Goal: Task Accomplishment & Management: Manage account settings

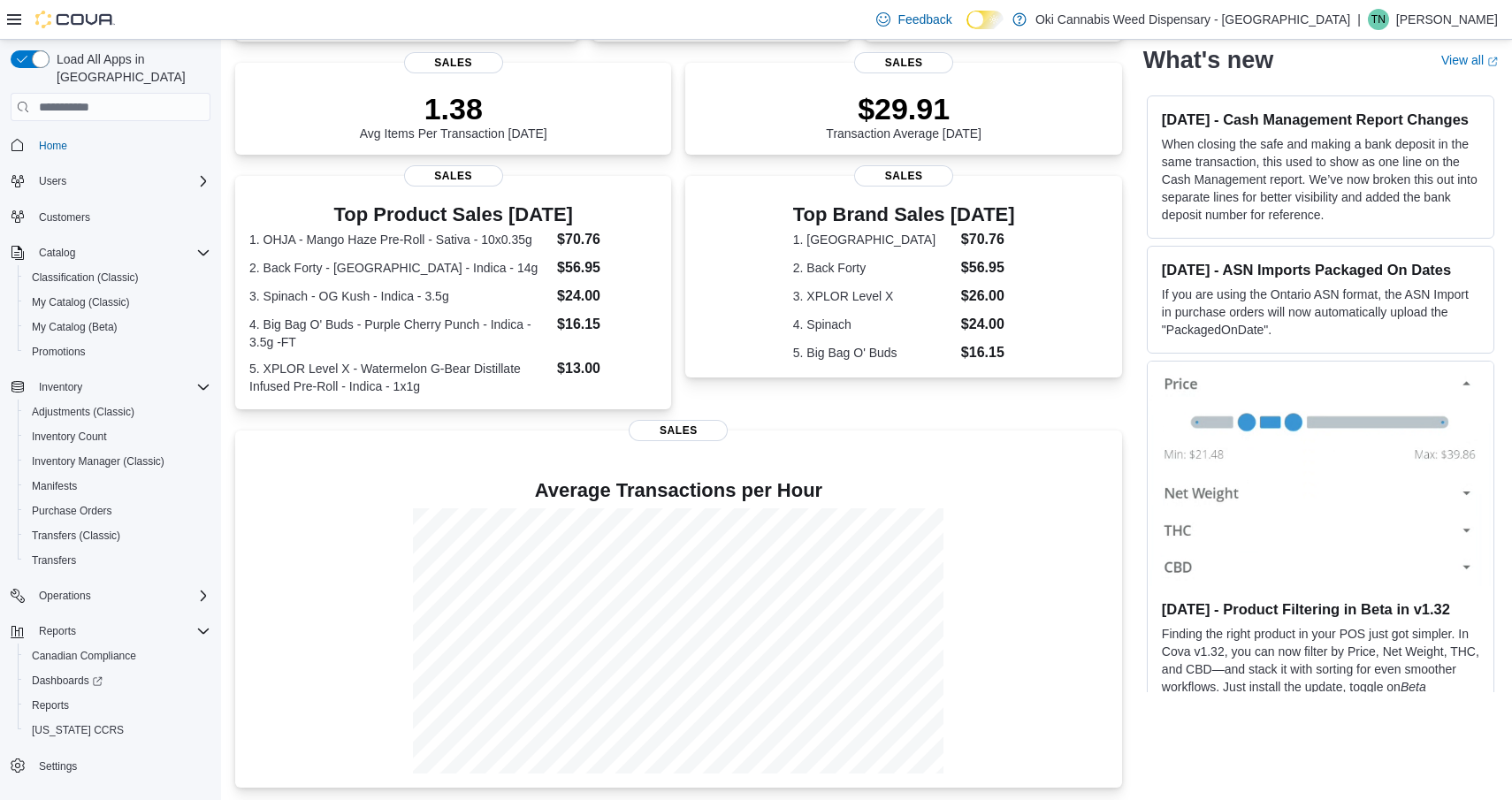
scroll to position [232, 0]
click at [58, 699] on span "Reports" at bounding box center [50, 705] width 37 height 14
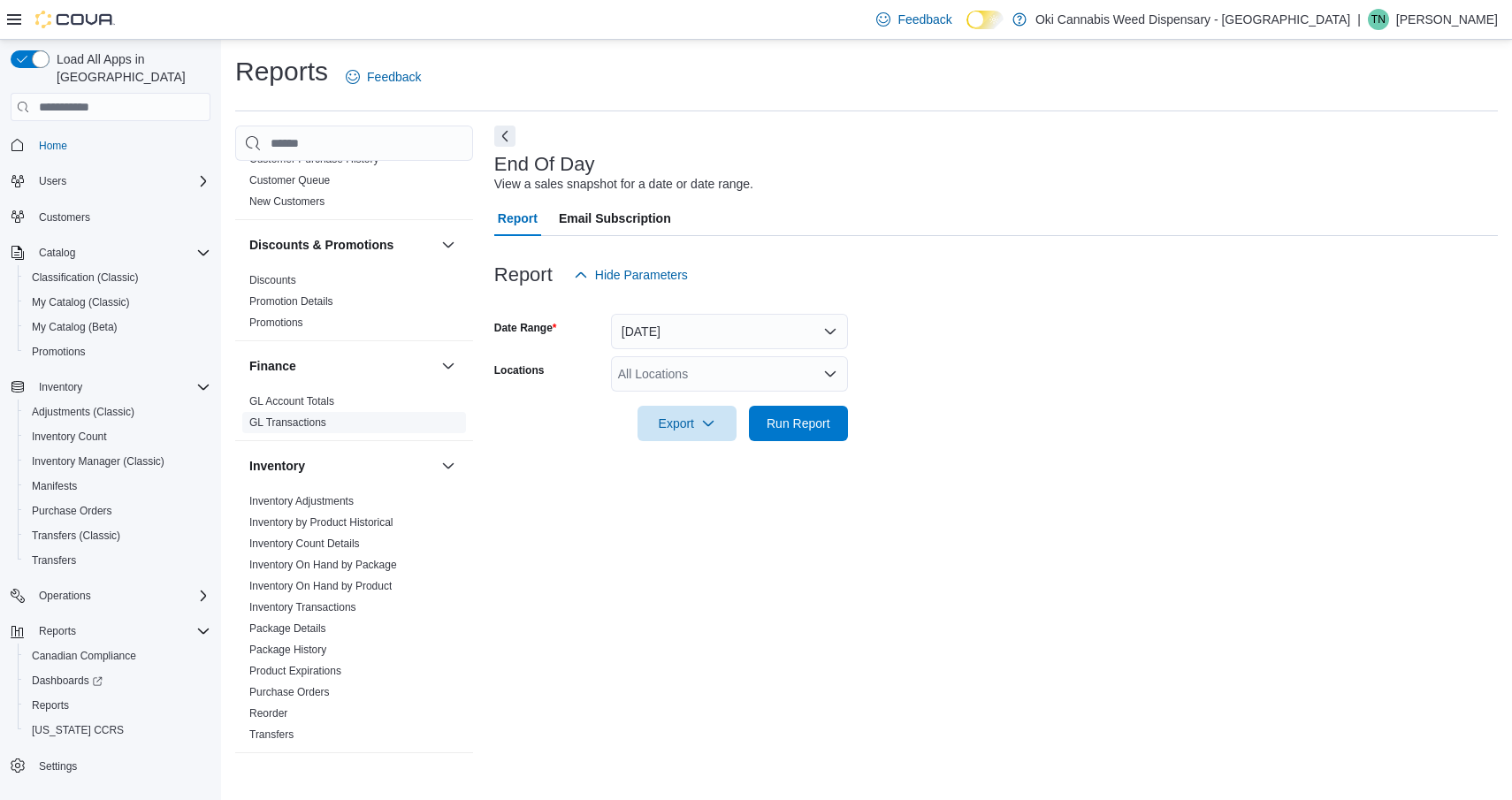
scroll to position [284, 0]
click at [337, 587] on link "Inventory On Hand by Product" at bounding box center [320, 585] width 142 height 12
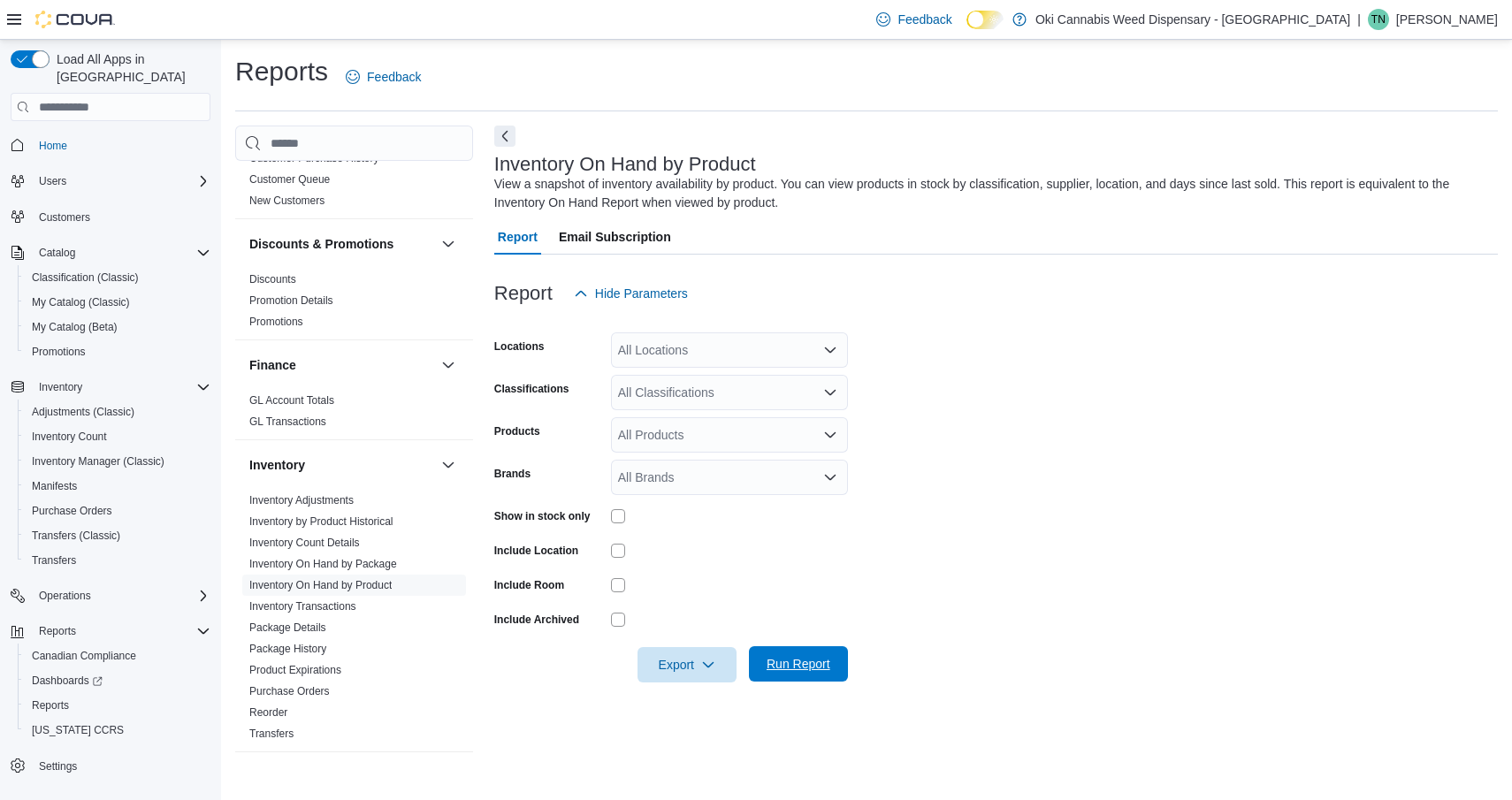
click at [811, 661] on span "Run Report" at bounding box center [798, 664] width 64 height 18
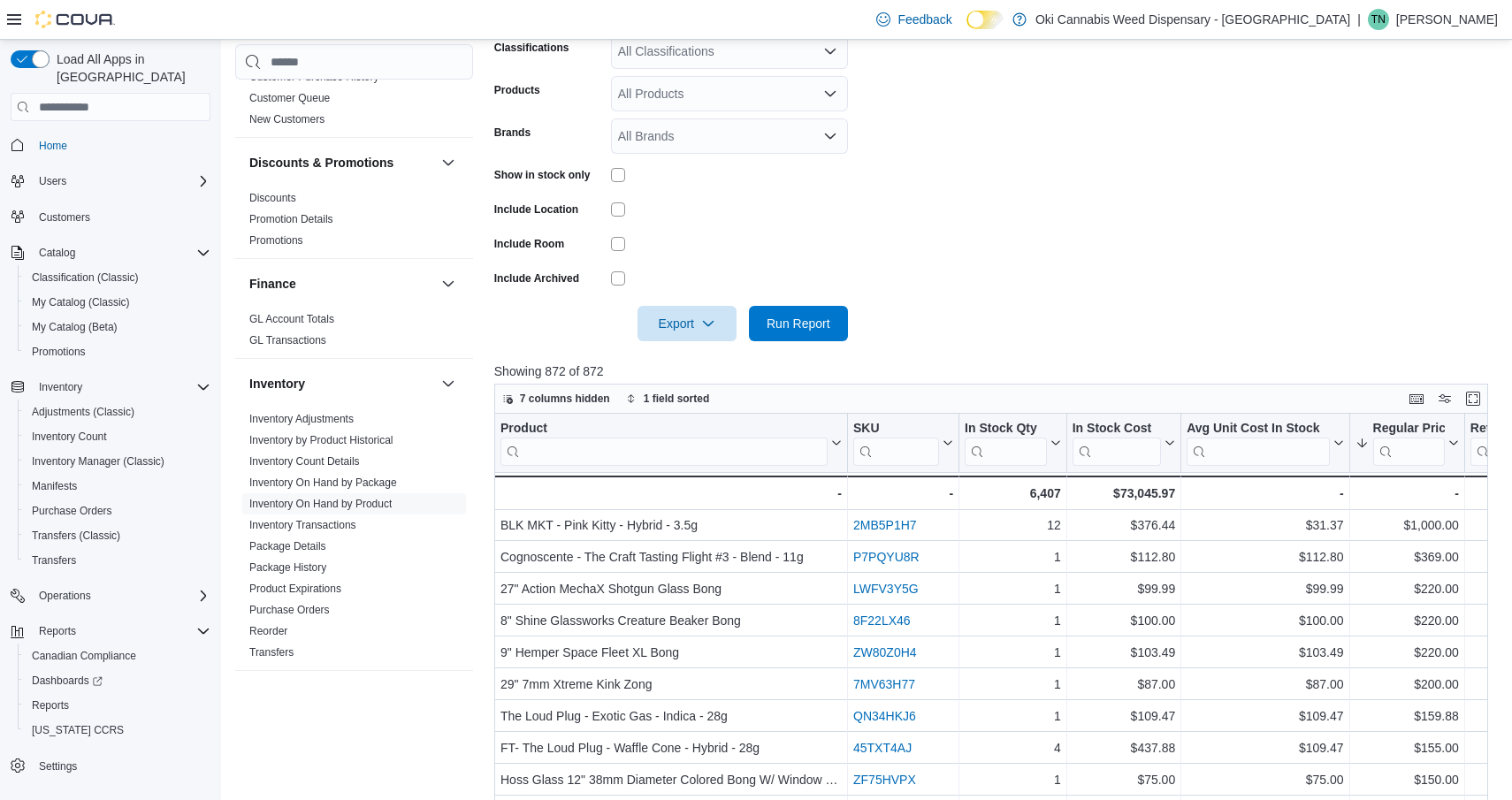
scroll to position [1, 0]
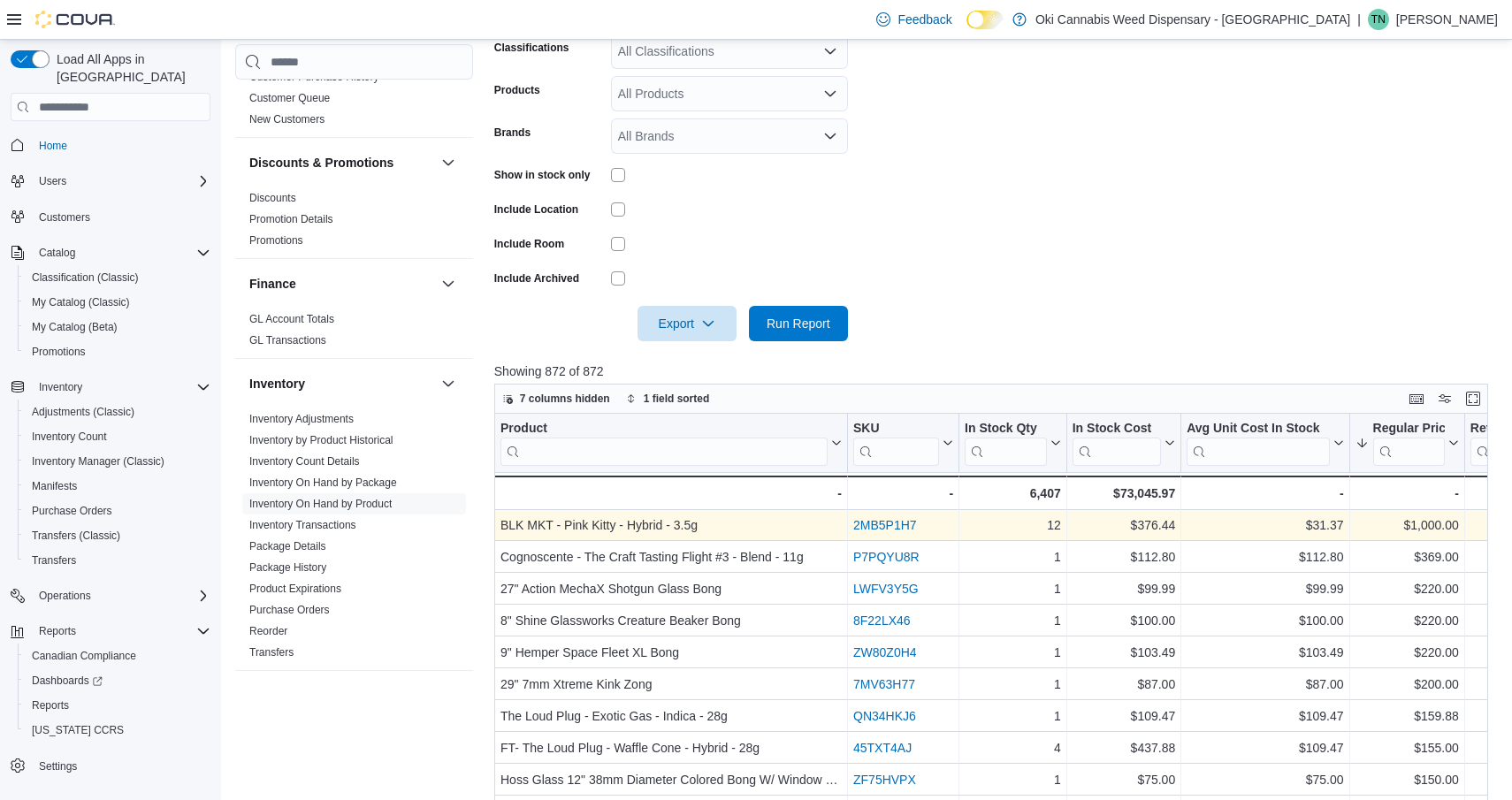
click at [885, 527] on link "2MB5P1H7" at bounding box center [885, 524] width 64 height 14
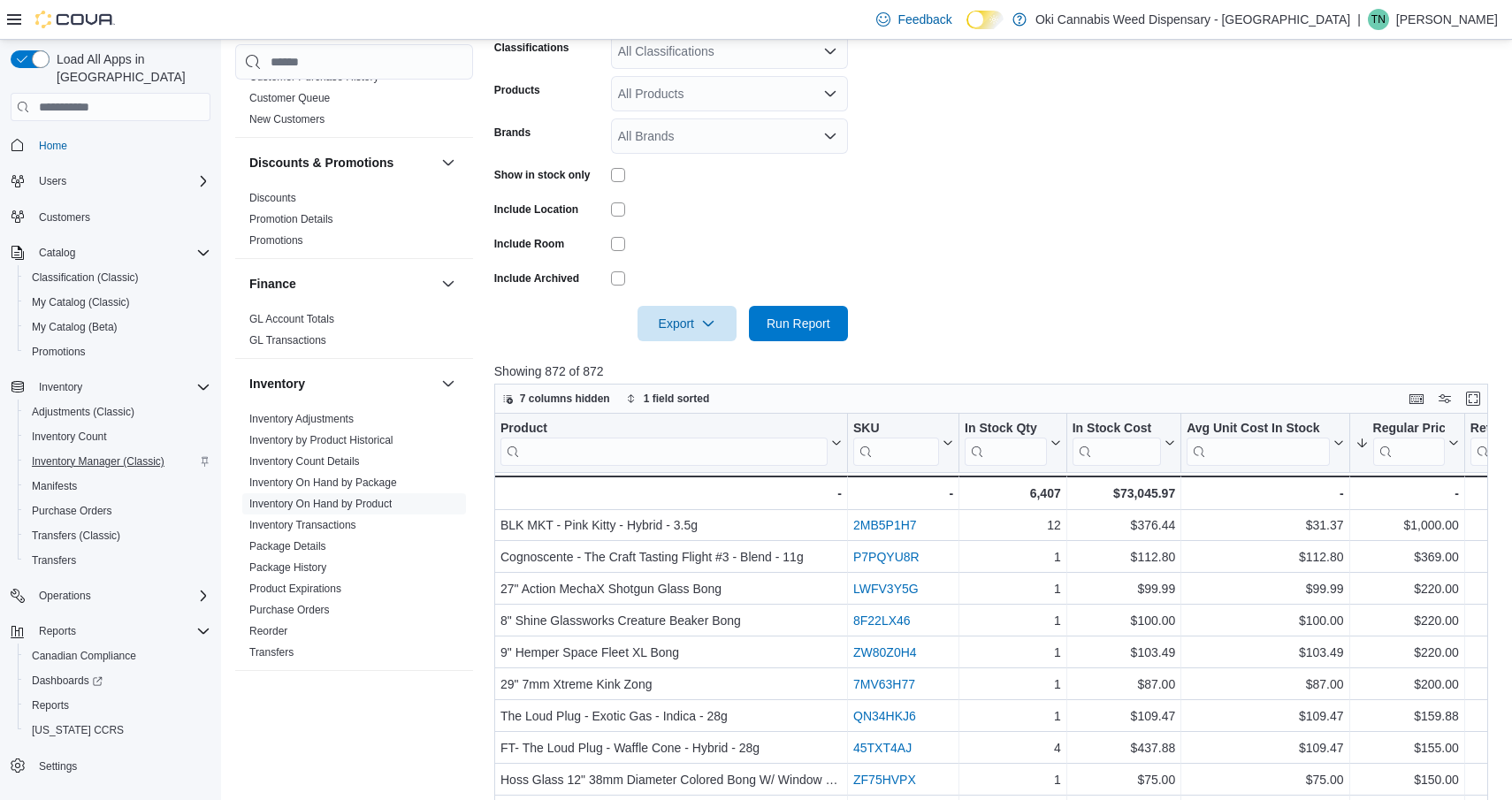
click at [67, 455] on span "Inventory Manager (Classic)" at bounding box center [97, 461] width 133 height 14
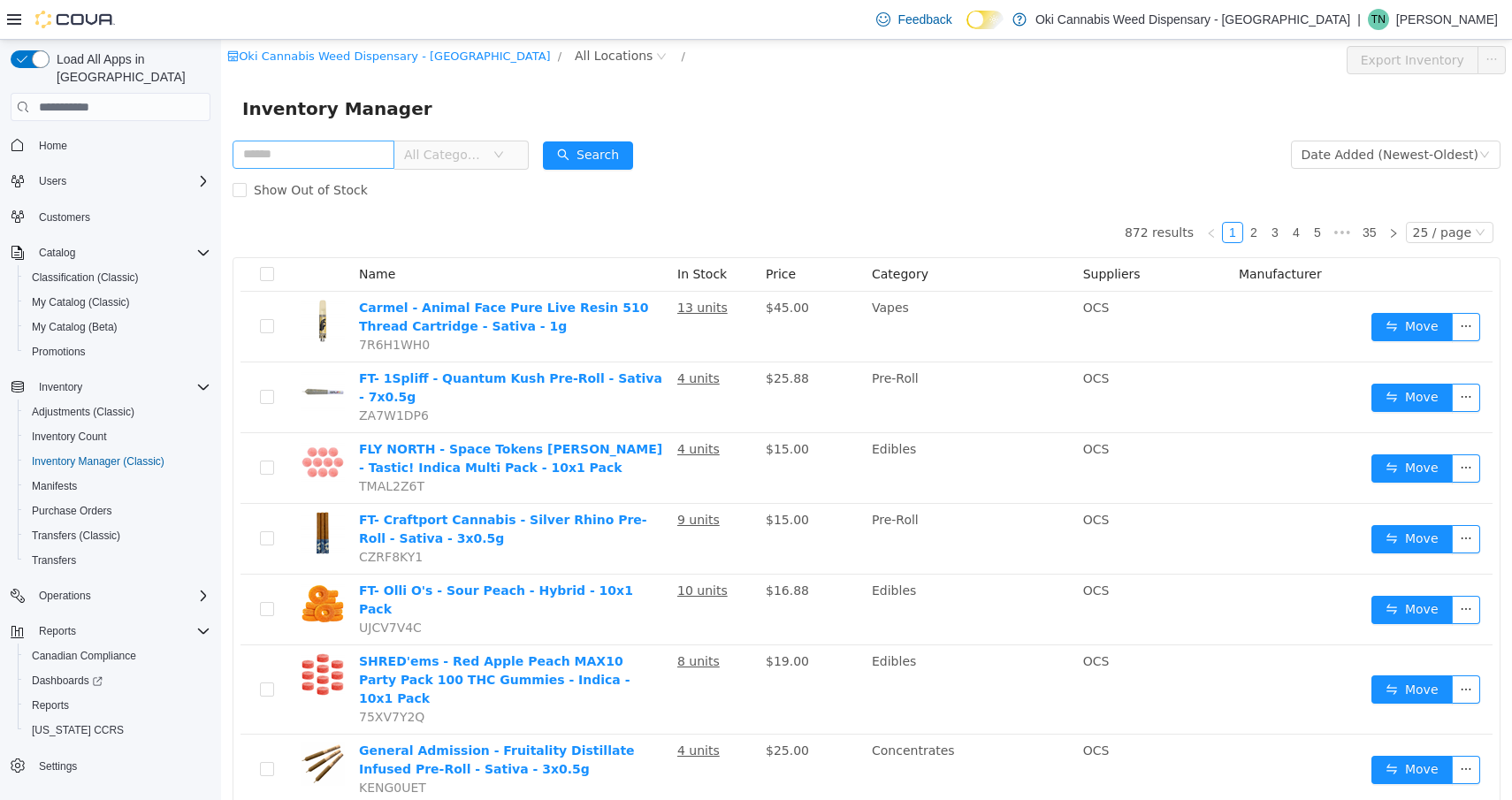
click at [360, 155] on input "text" at bounding box center [314, 155] width 162 height 28
type input "***"
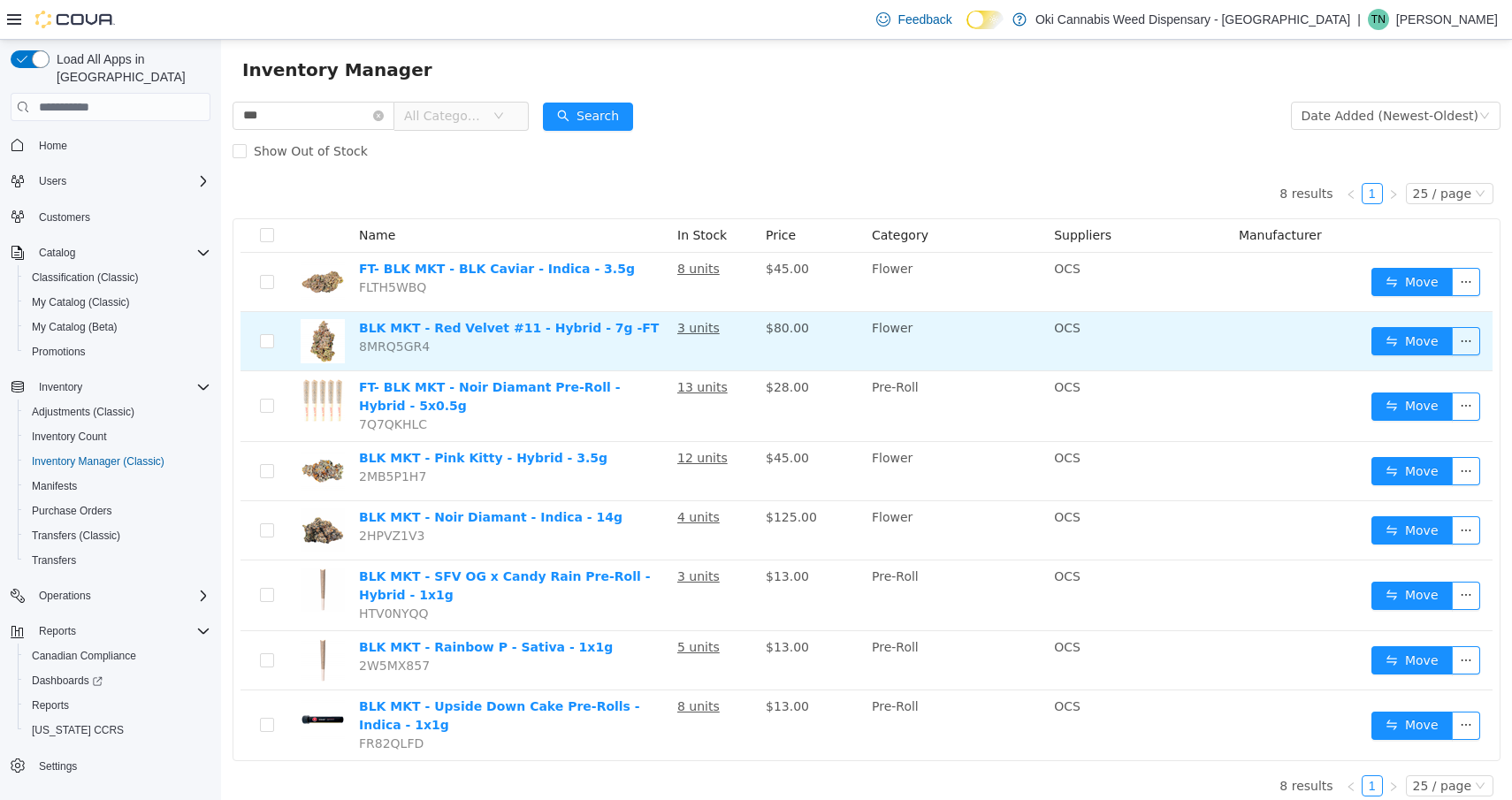
scroll to position [41, 0]
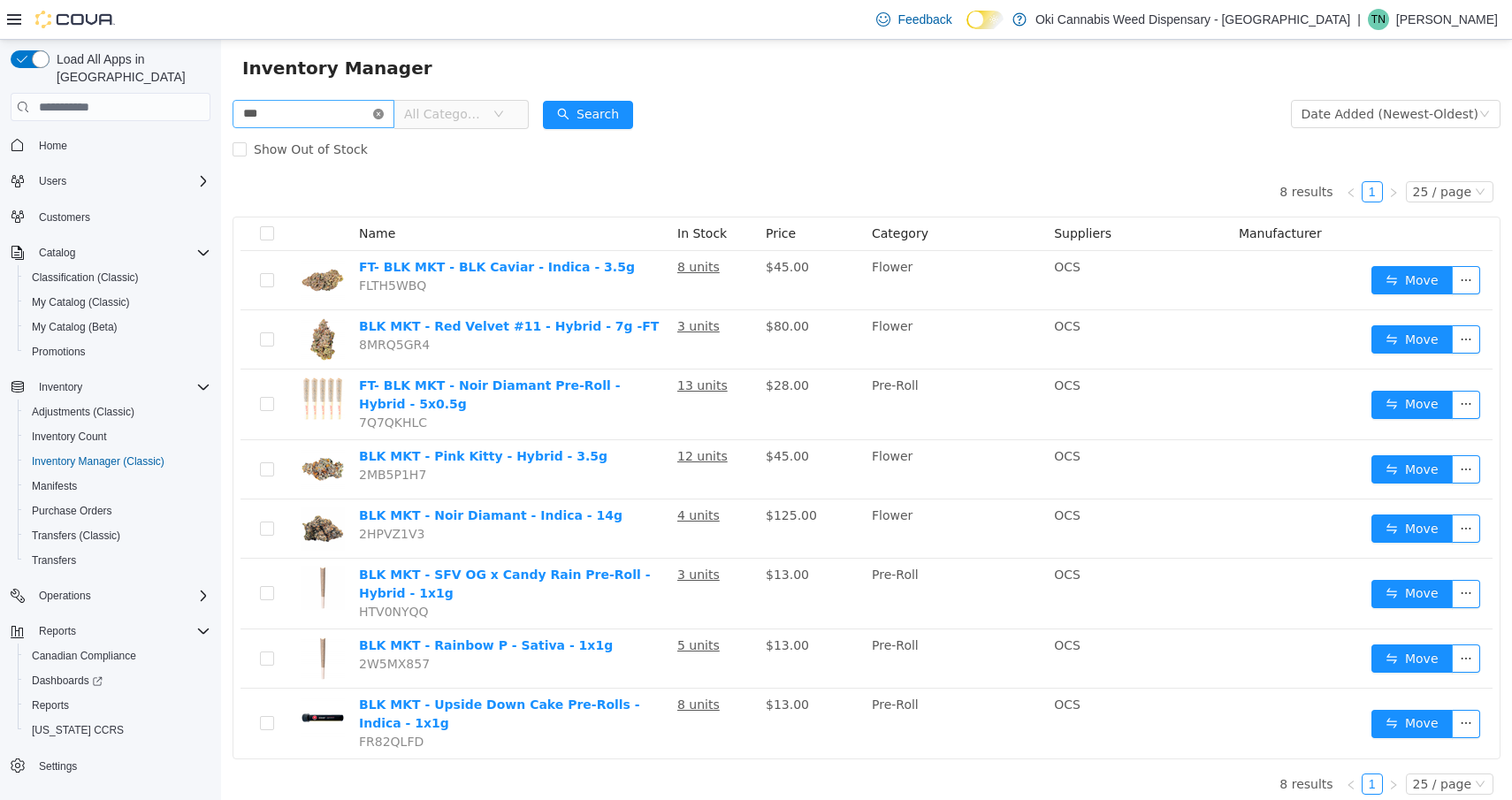
click at [384, 112] on icon "icon: close-circle" at bounding box center [378, 113] width 10 height 10
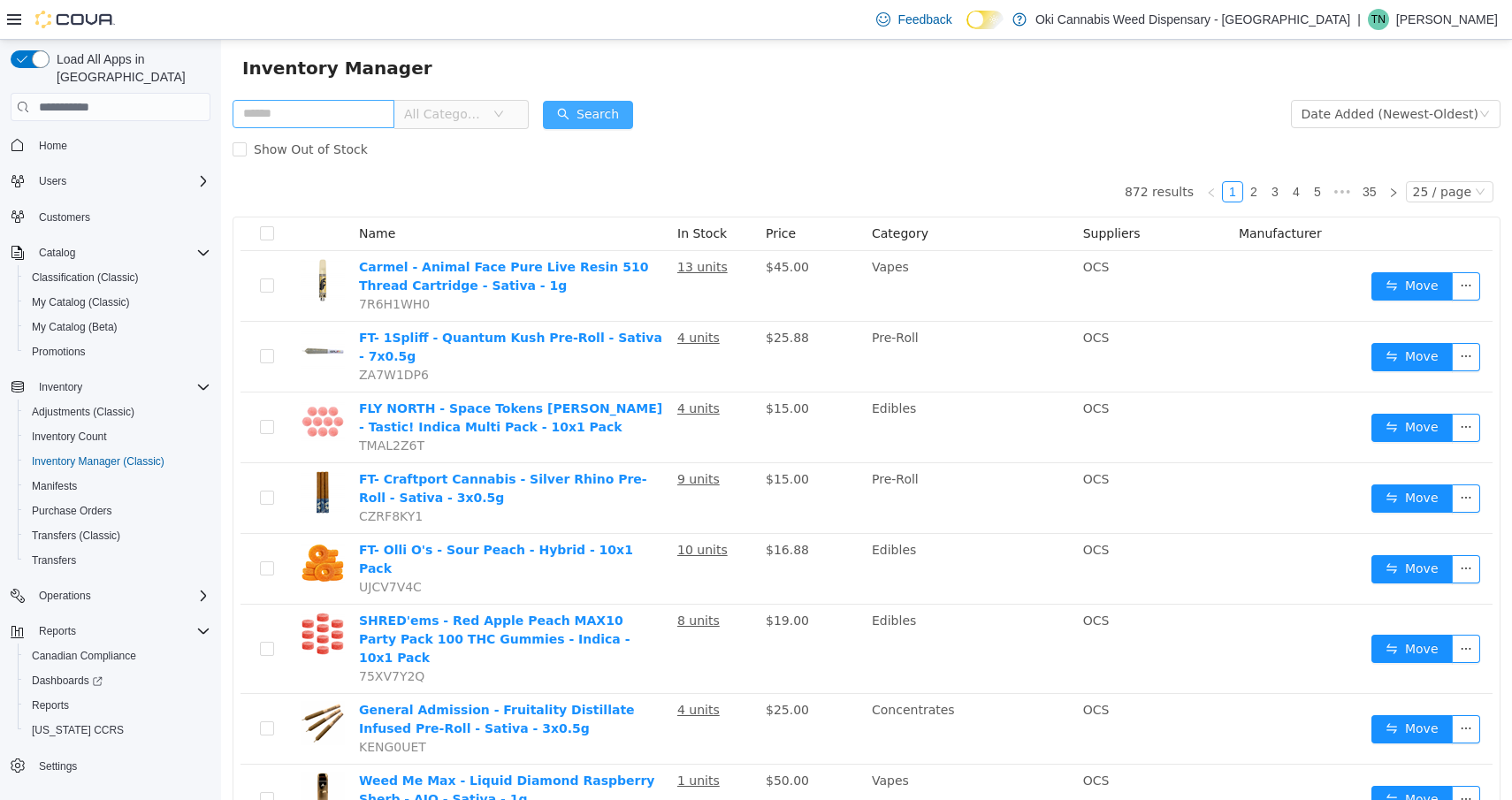
click at [624, 119] on button "Search" at bounding box center [588, 115] width 90 height 28
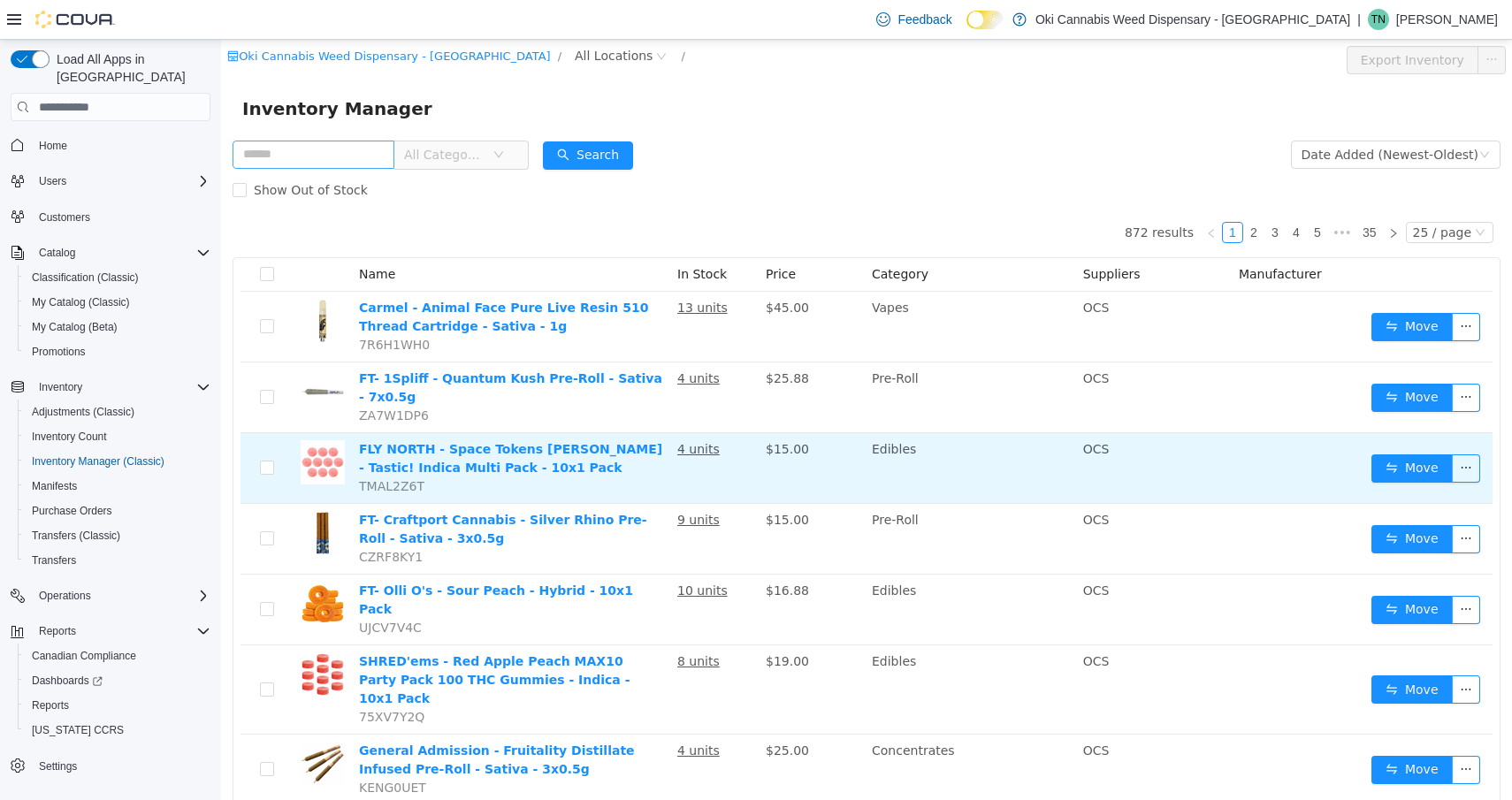
scroll to position [0, 0]
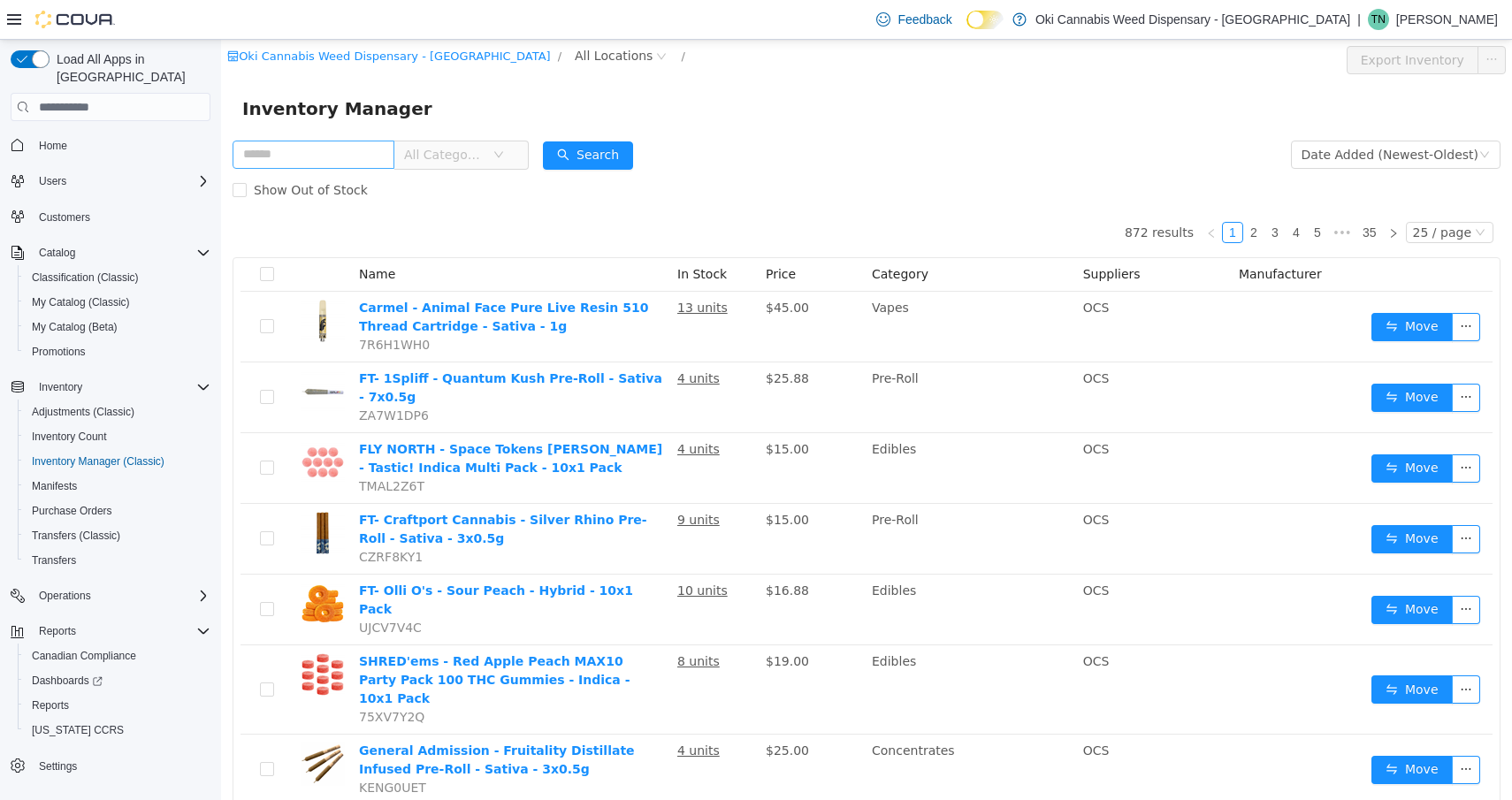
click at [478, 149] on span "All Categories" at bounding box center [444, 154] width 81 height 18
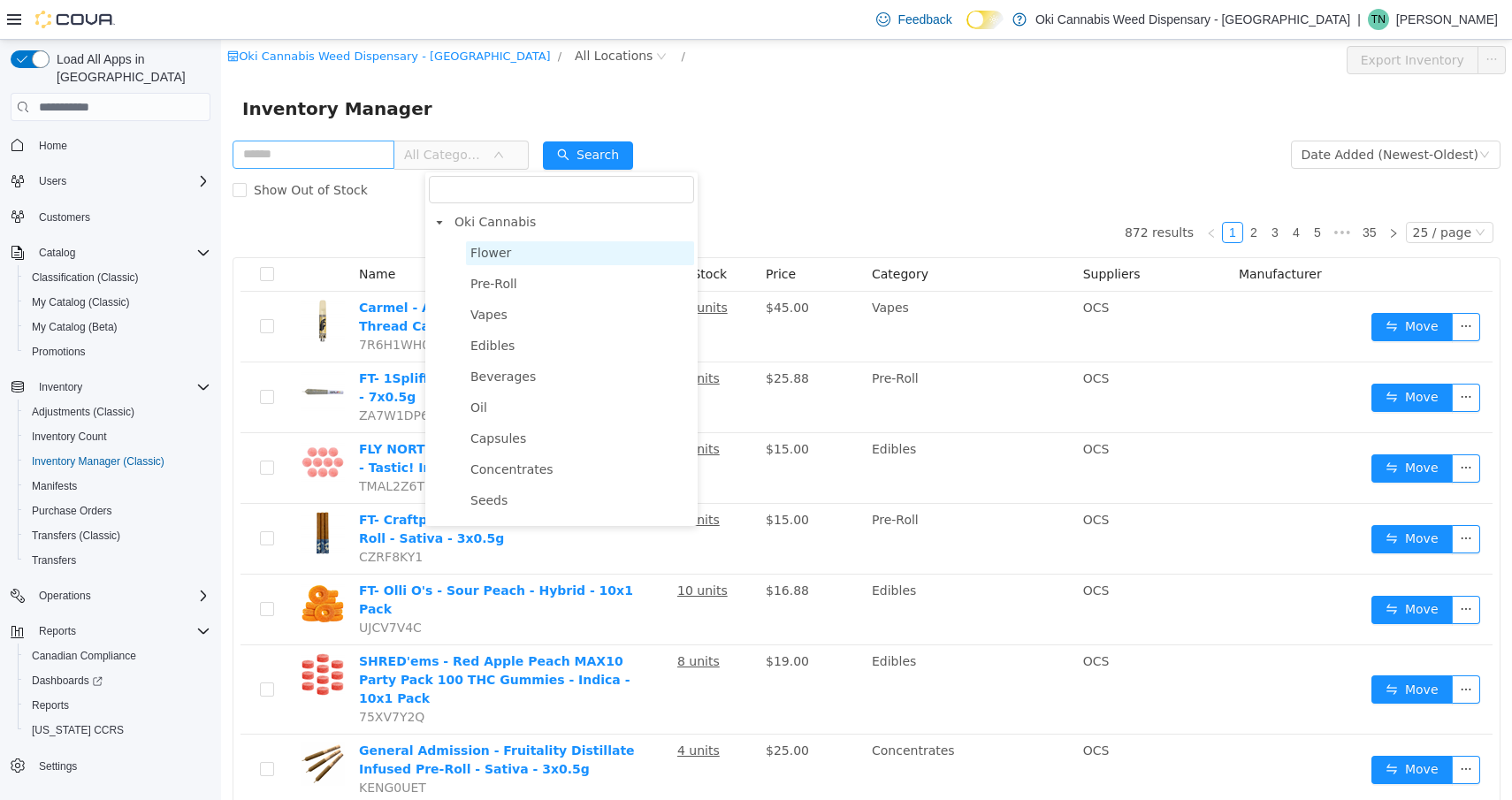
click at [485, 254] on span "Flower" at bounding box center [491, 252] width 41 height 14
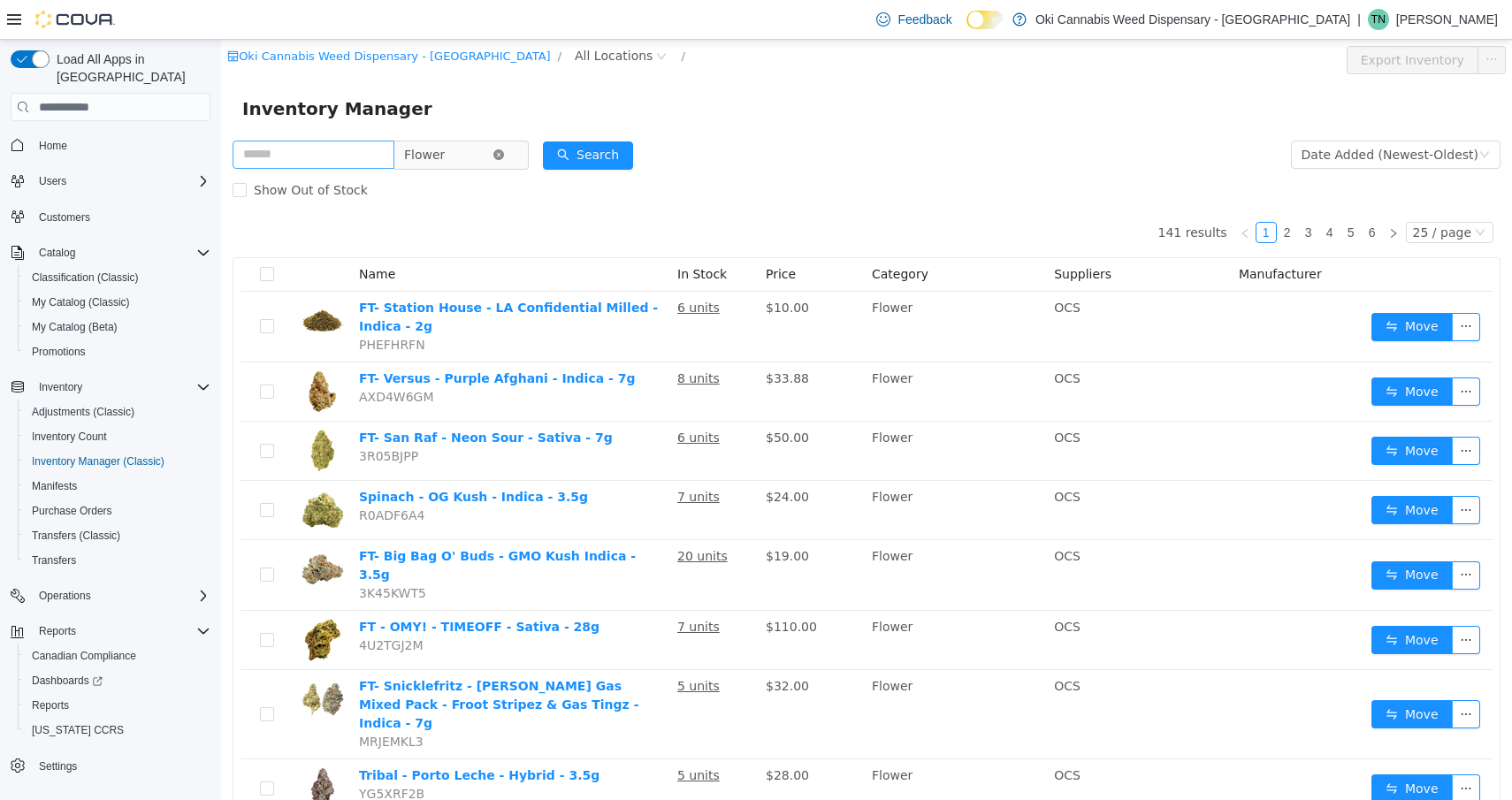
click at [504, 154] on icon "icon: close-circle" at bounding box center [498, 154] width 10 height 10
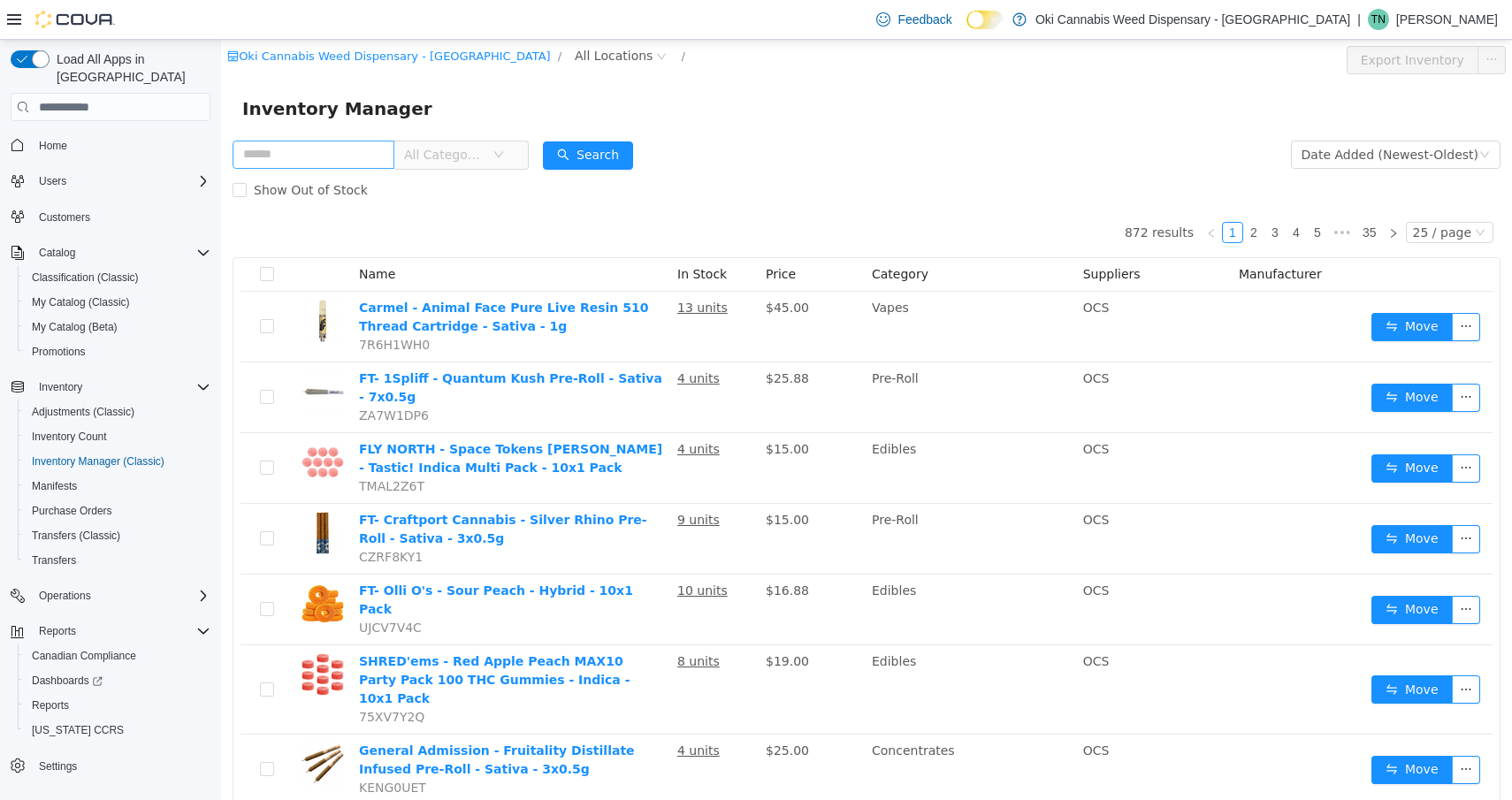
click at [485, 156] on span "All Categories" at bounding box center [444, 154] width 81 height 18
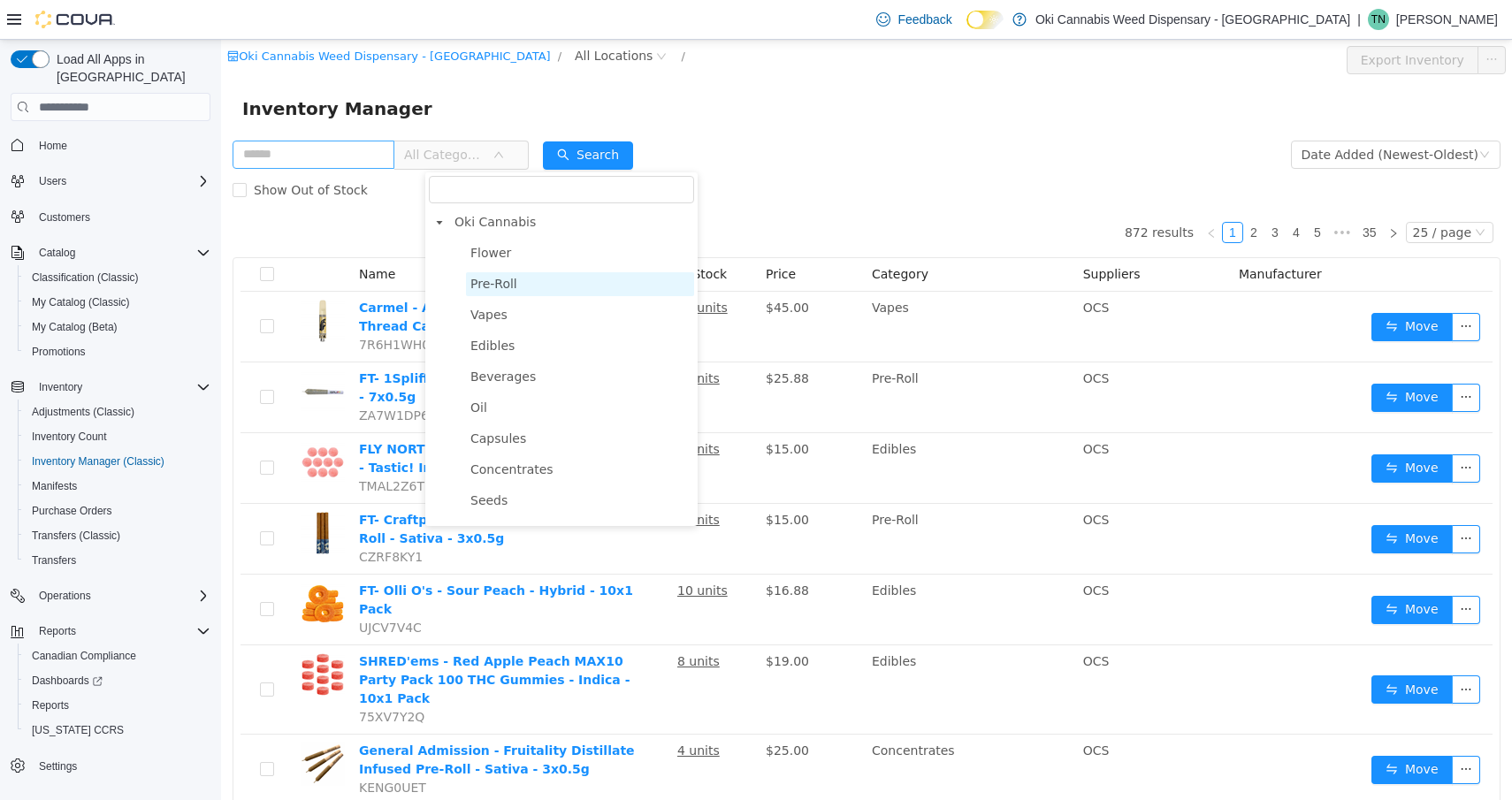
click at [500, 289] on span "Pre-Roll" at bounding box center [494, 283] width 47 height 14
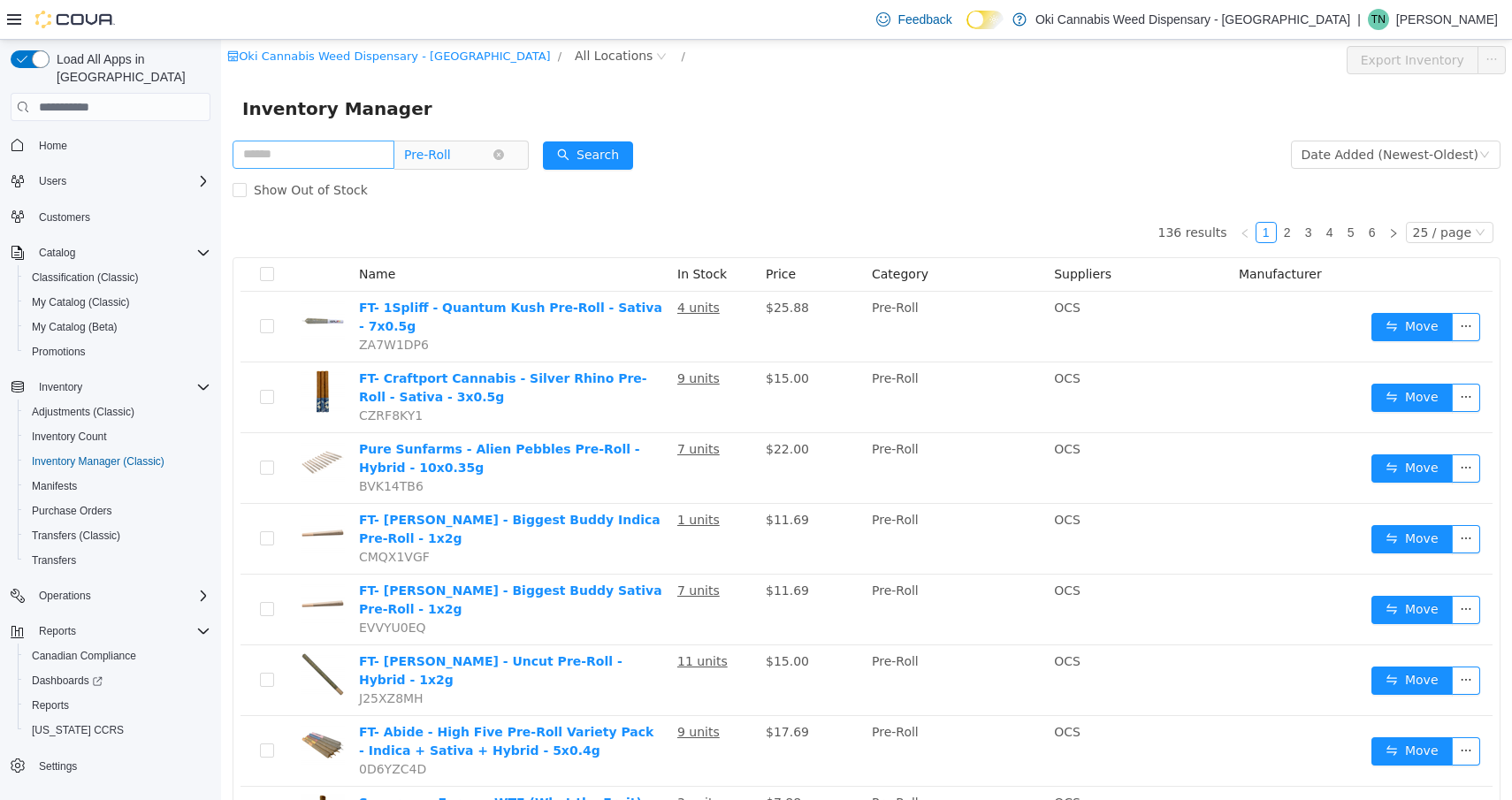
click at [493, 160] on span "Pre-Roll" at bounding box center [447, 154] width 88 height 27
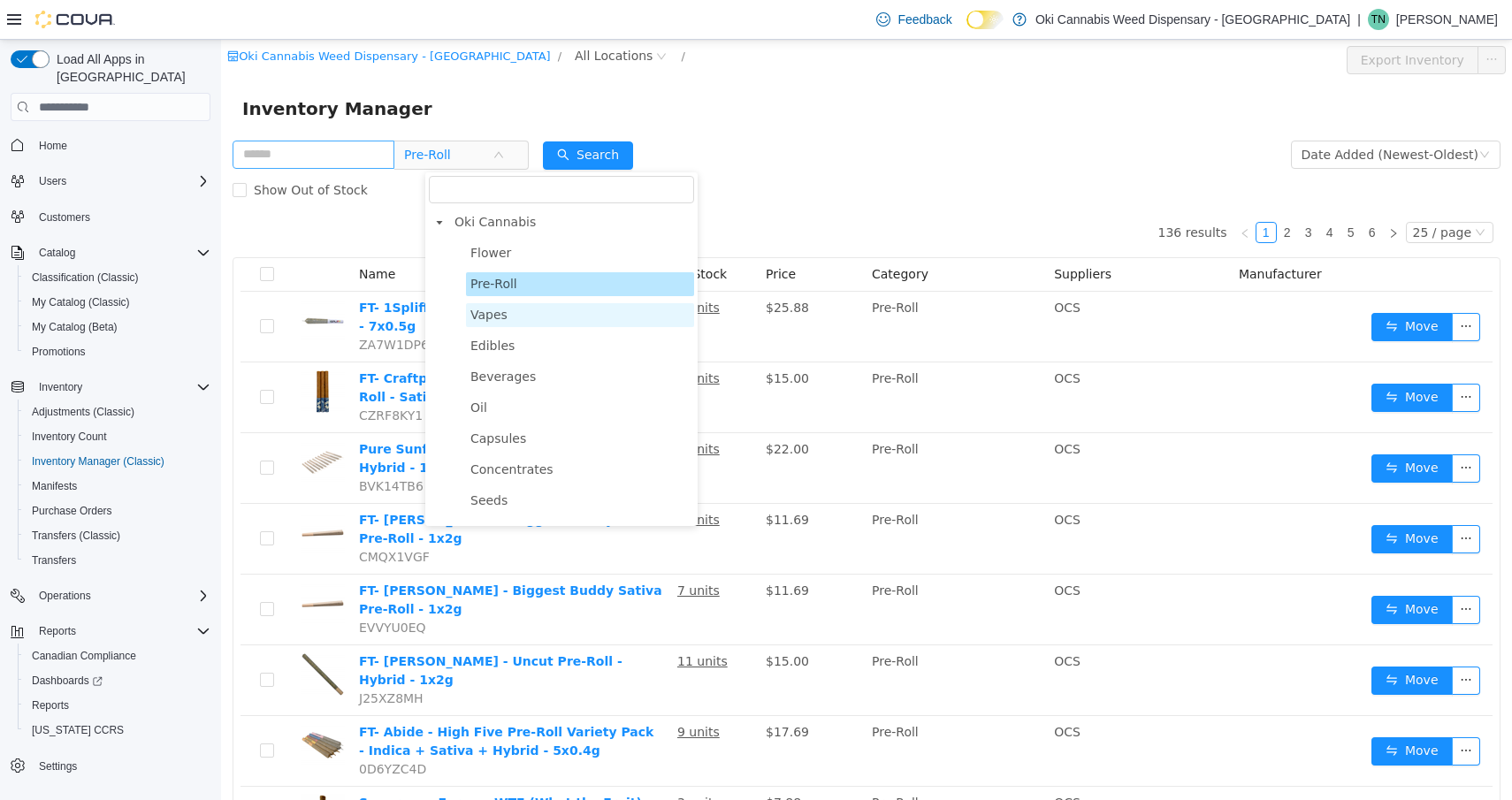
click at [498, 324] on span "Vapes" at bounding box center [580, 316] width 228 height 24
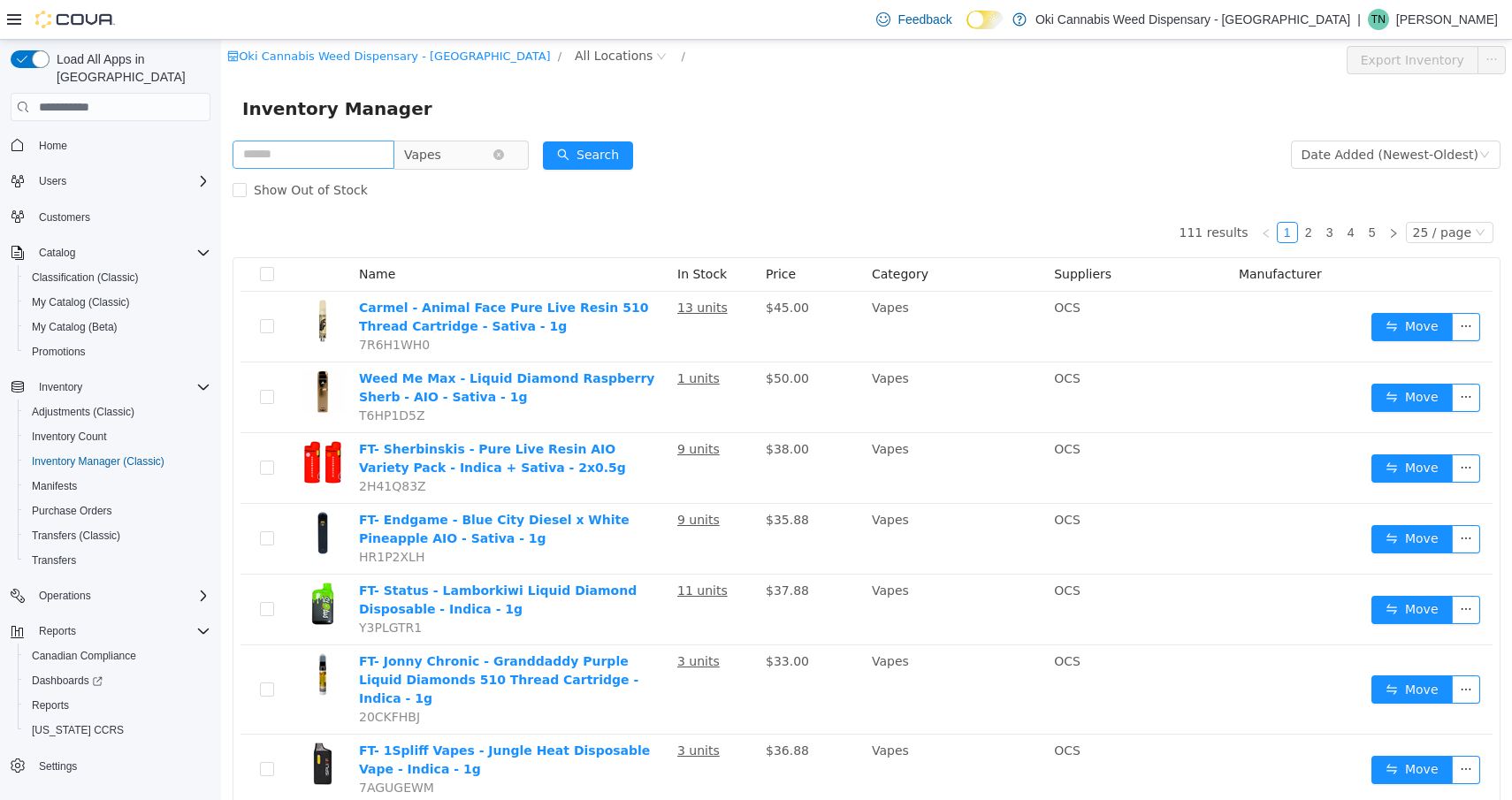
click at [488, 151] on span "Vapes" at bounding box center [447, 154] width 88 height 27
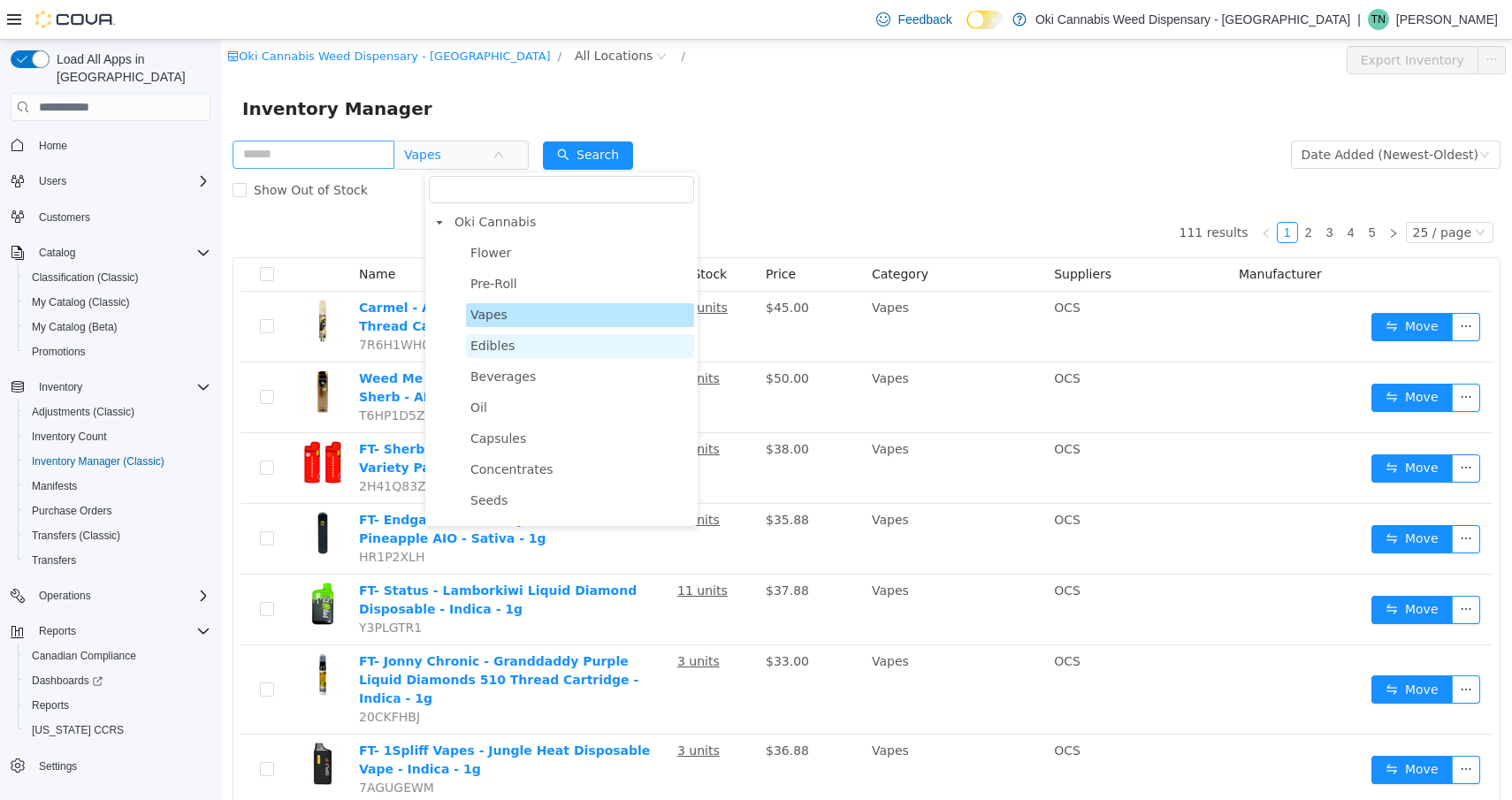
click at [492, 353] on span "Edibles" at bounding box center [493, 345] width 45 height 14
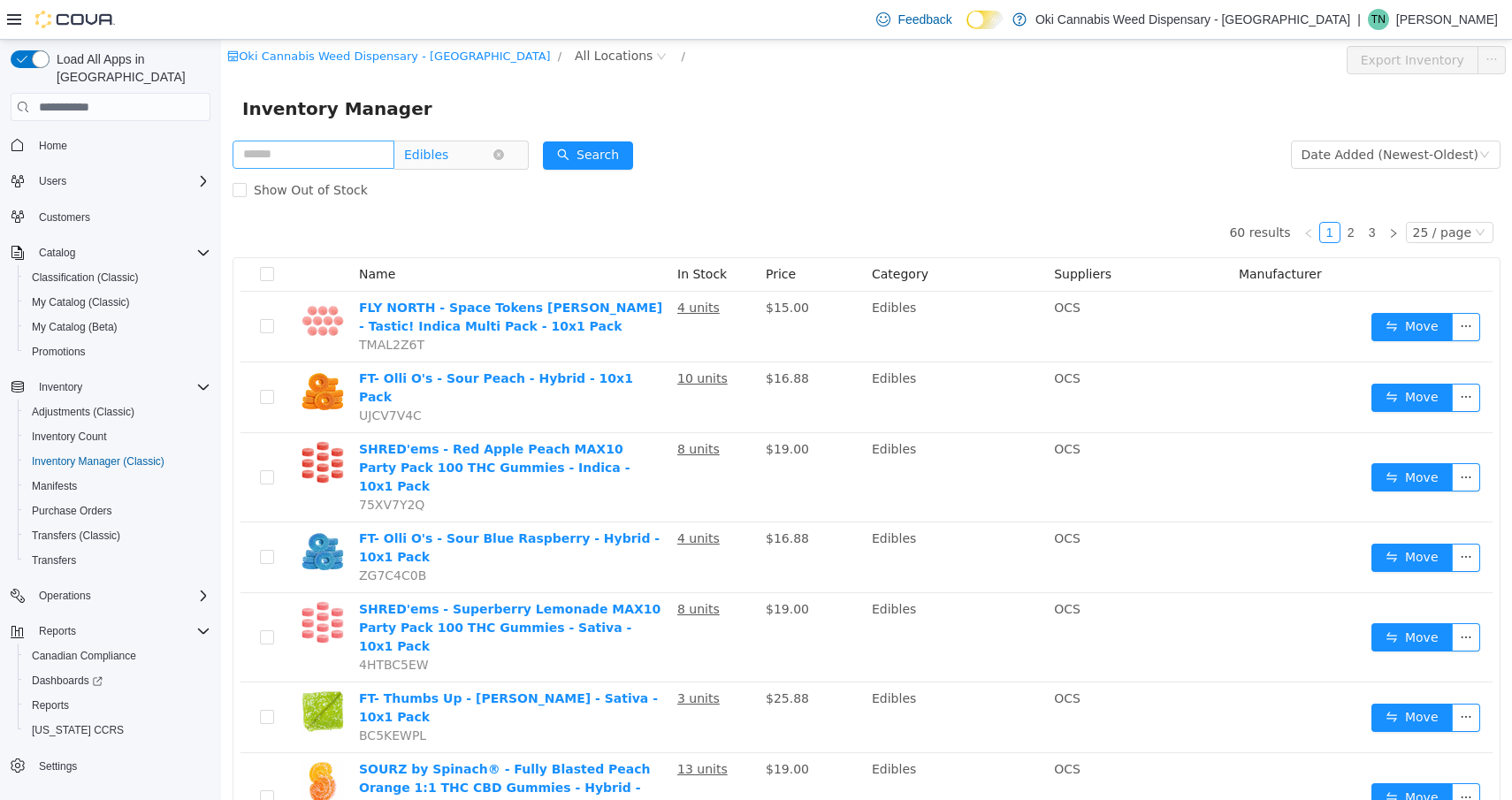
click at [493, 161] on span "Edibles" at bounding box center [447, 154] width 88 height 27
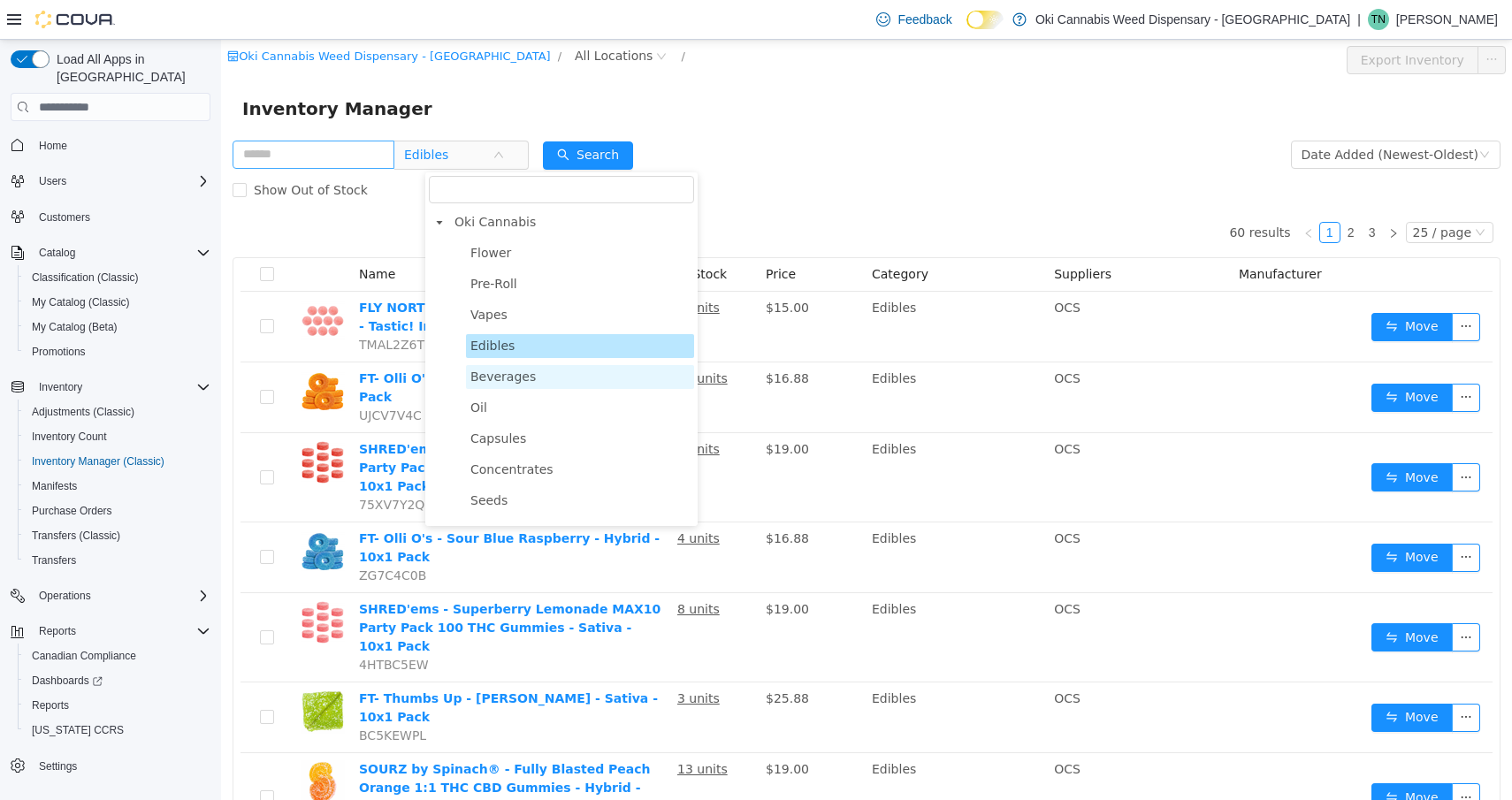
click at [489, 378] on span "Beverages" at bounding box center [503, 376] width 66 height 14
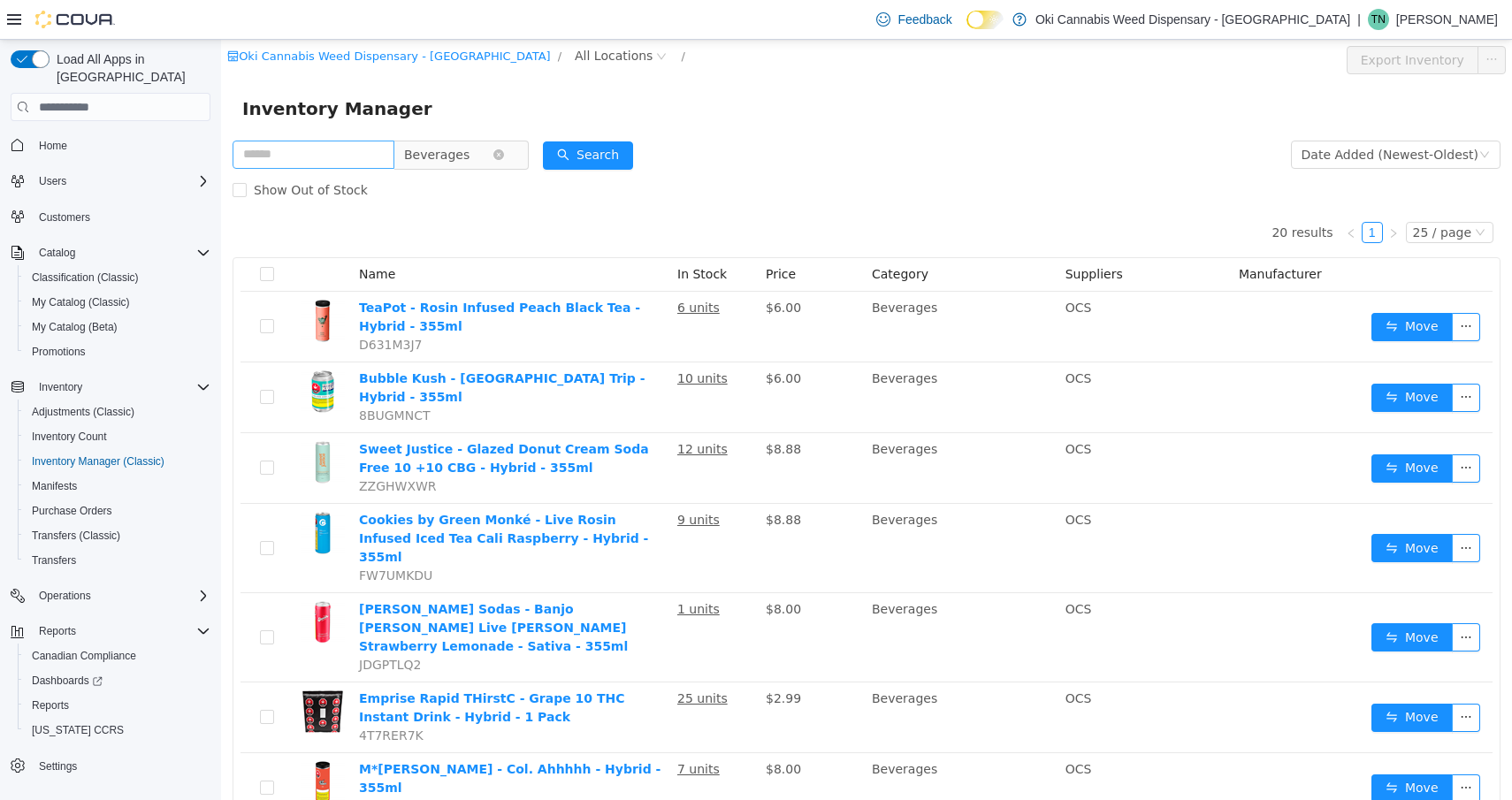
click at [470, 161] on span "Beverages" at bounding box center [436, 154] width 66 height 27
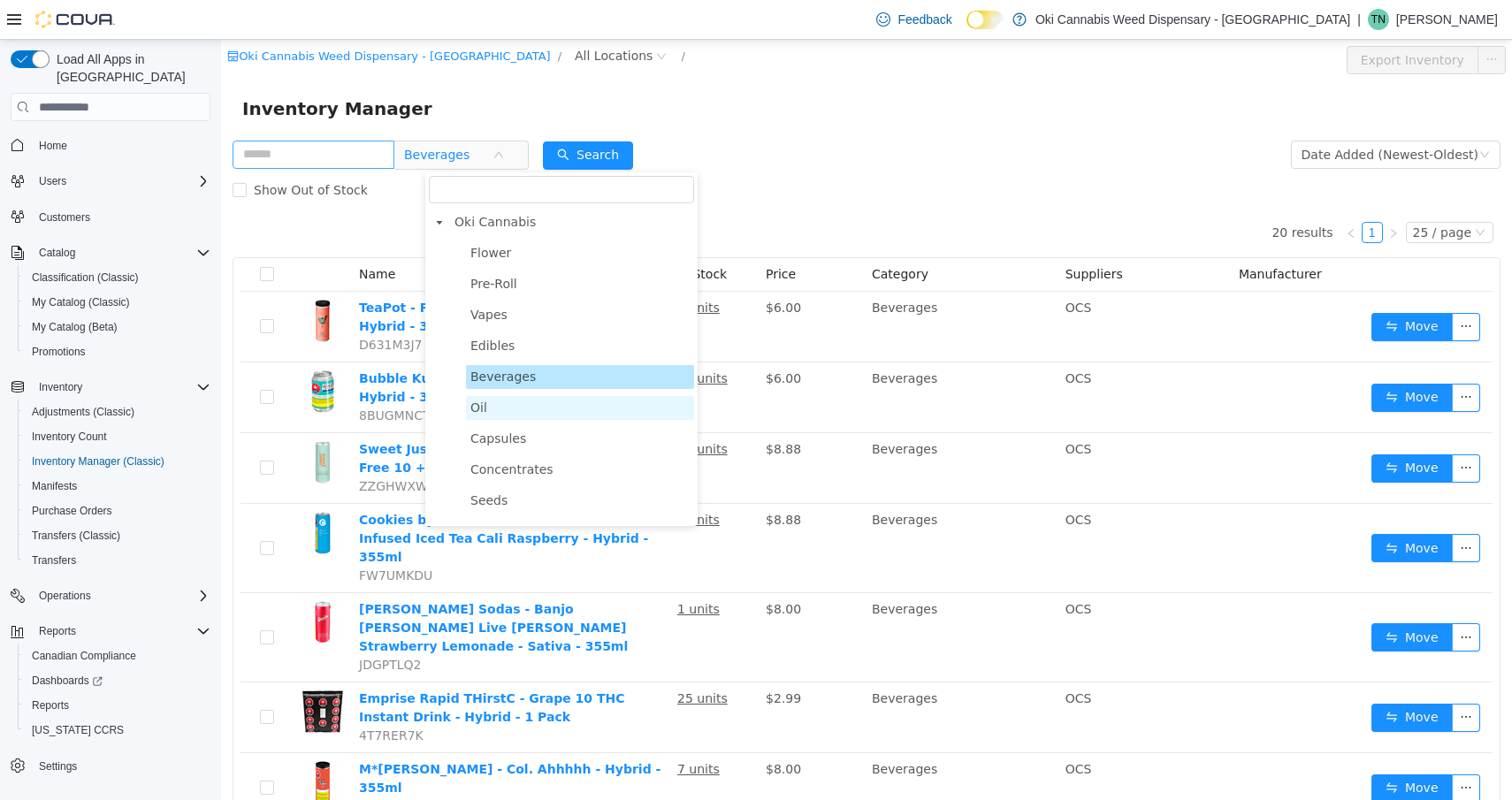
click at [478, 415] on span "Oil" at bounding box center [479, 407] width 17 height 14
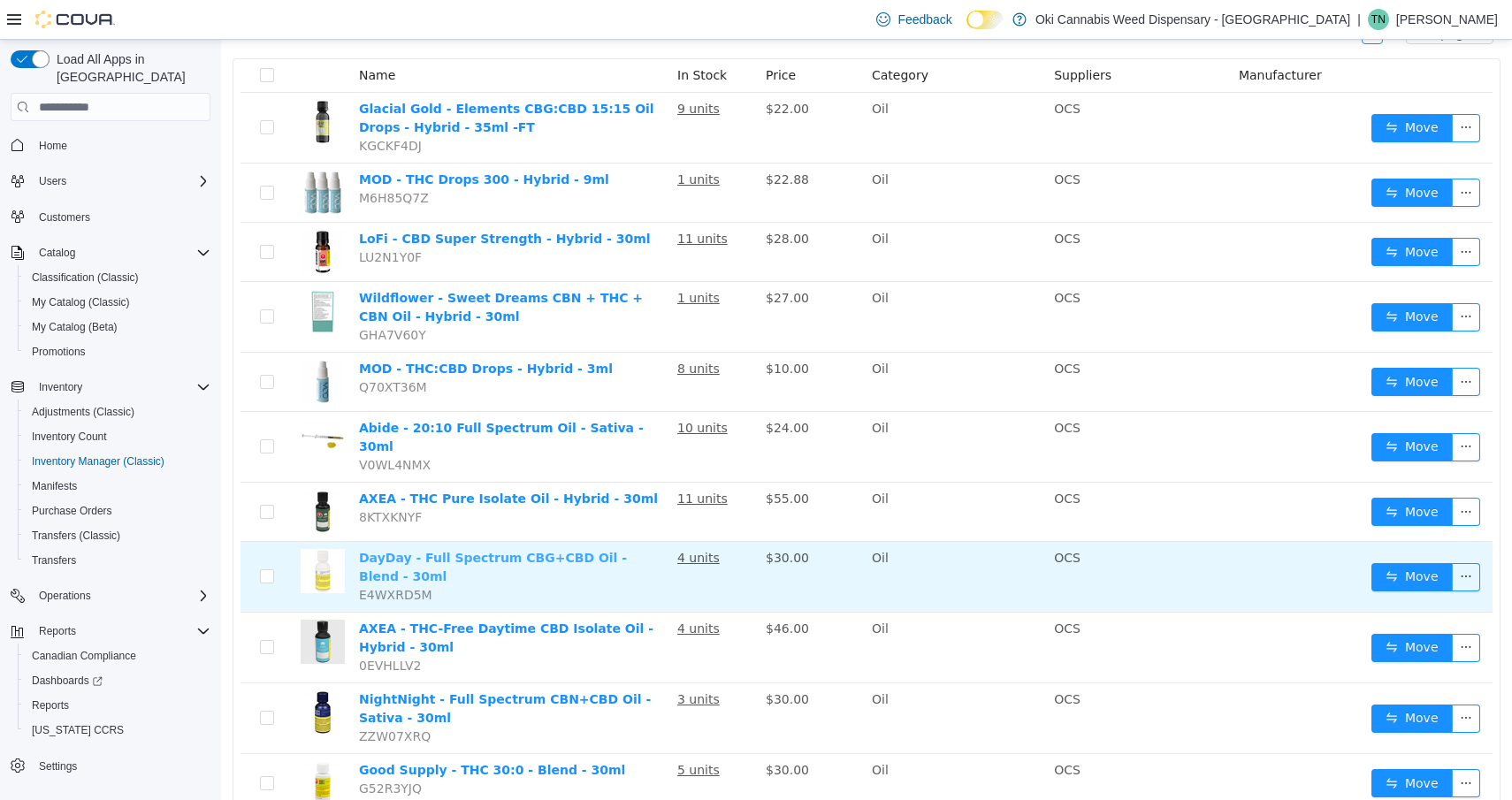
scroll to position [197, 0]
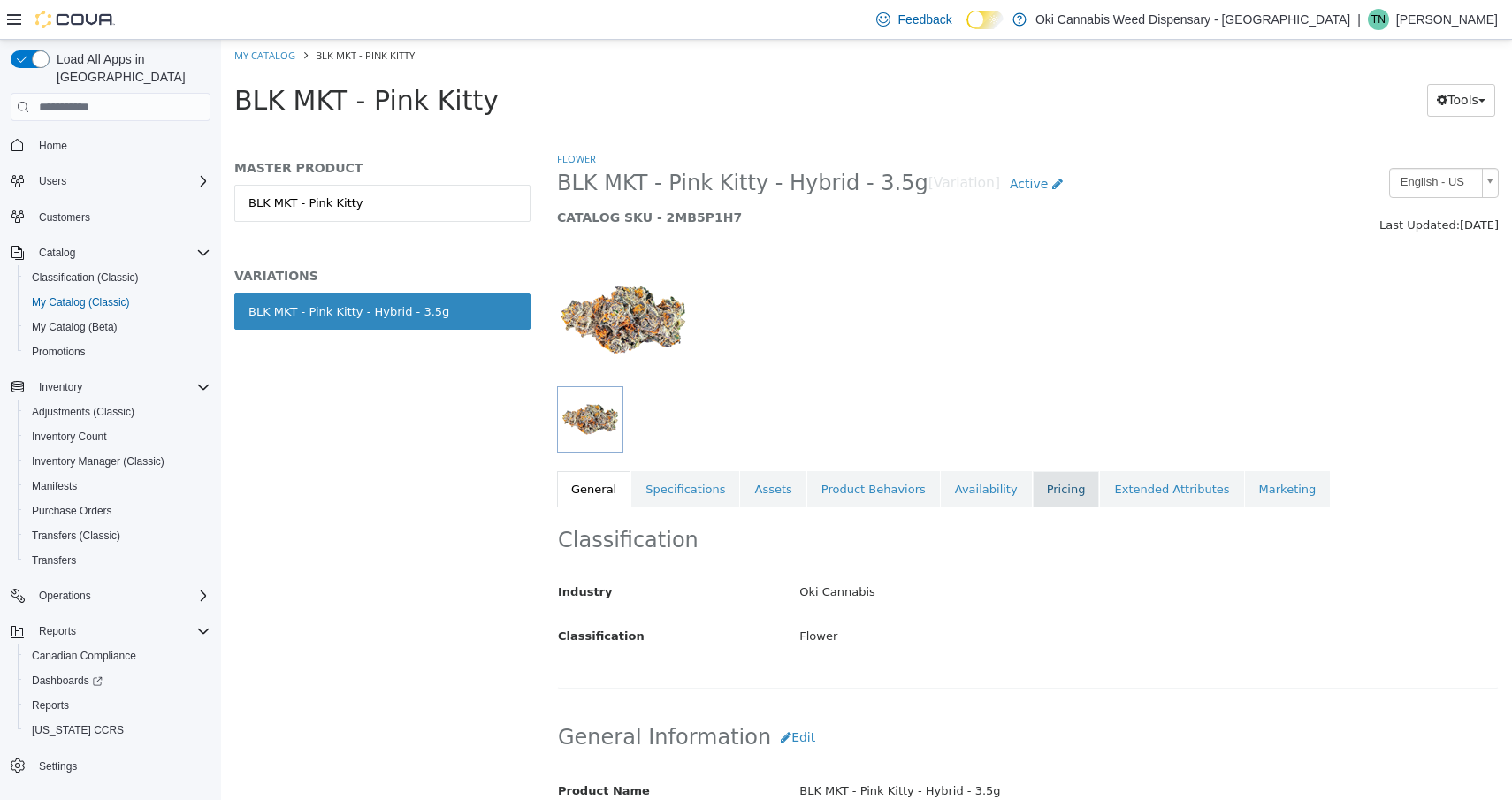
click at [1037, 481] on link "Pricing" at bounding box center [1066, 490] width 67 height 37
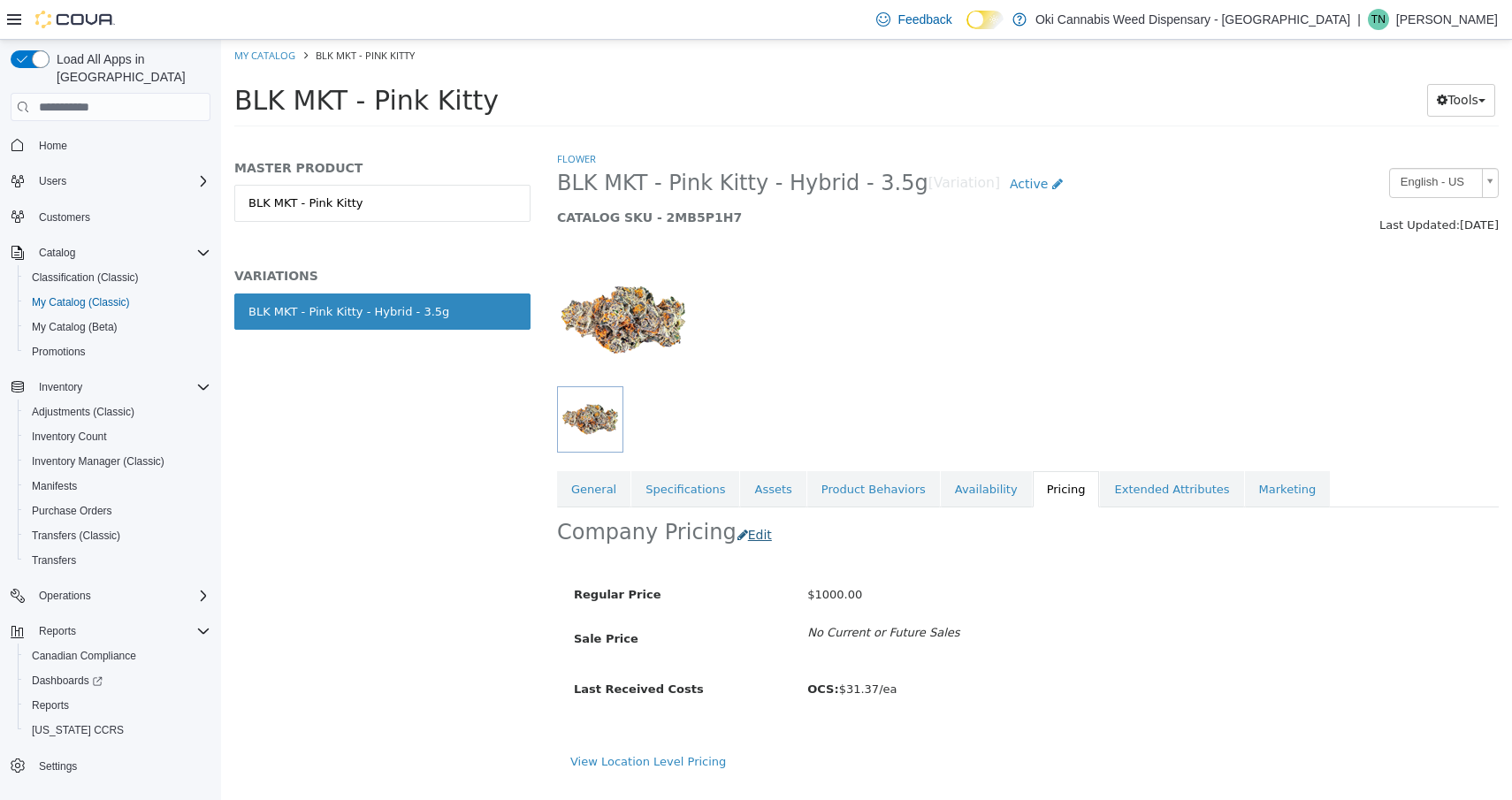
click at [747, 535] on button "Edit" at bounding box center [759, 535] width 45 height 32
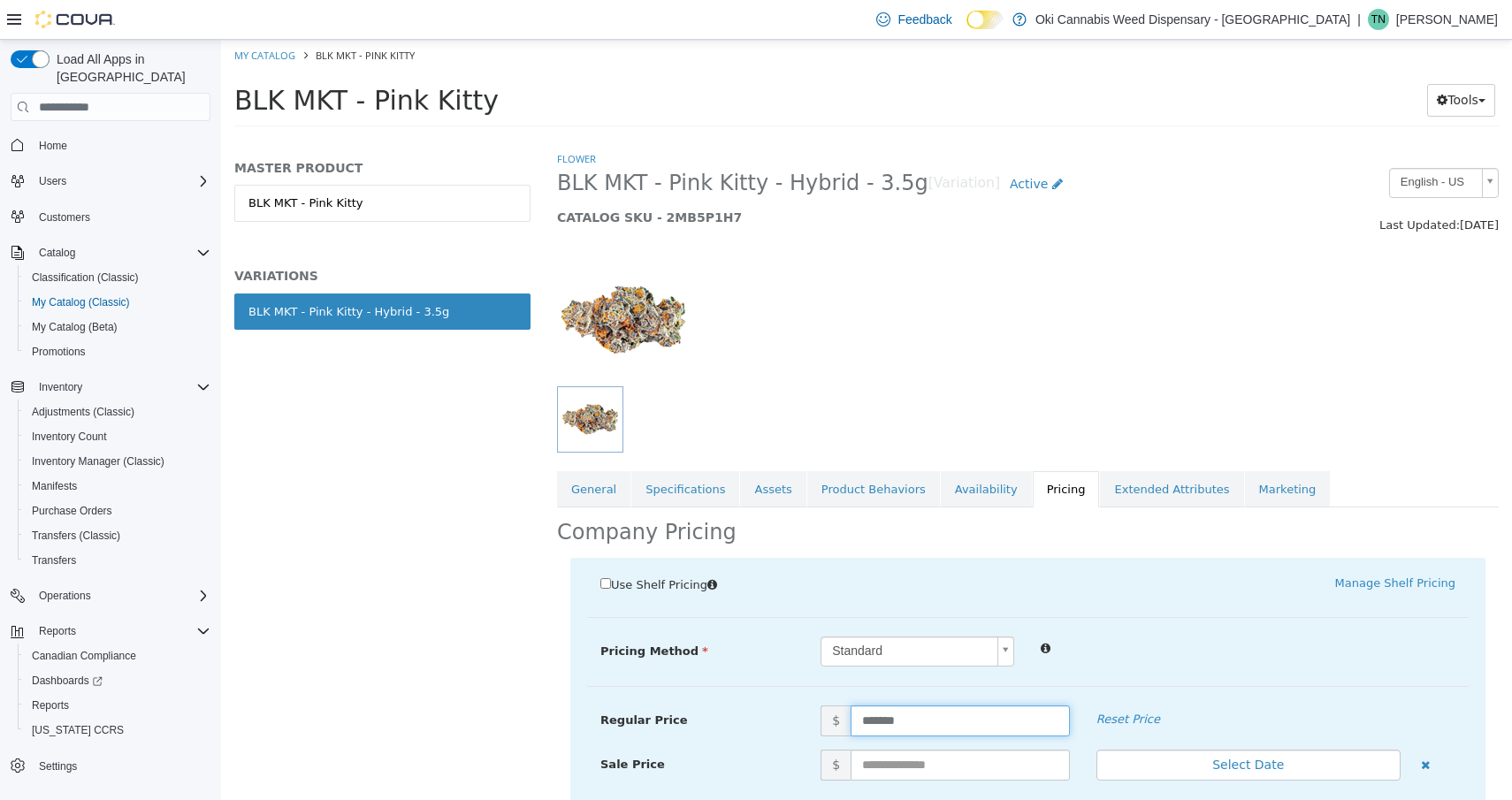
click at [892, 716] on input "*******" at bounding box center [961, 720] width 219 height 31
type input "**"
click at [1221, 662] on div "Standard *" at bounding box center [1138, 652] width 662 height 31
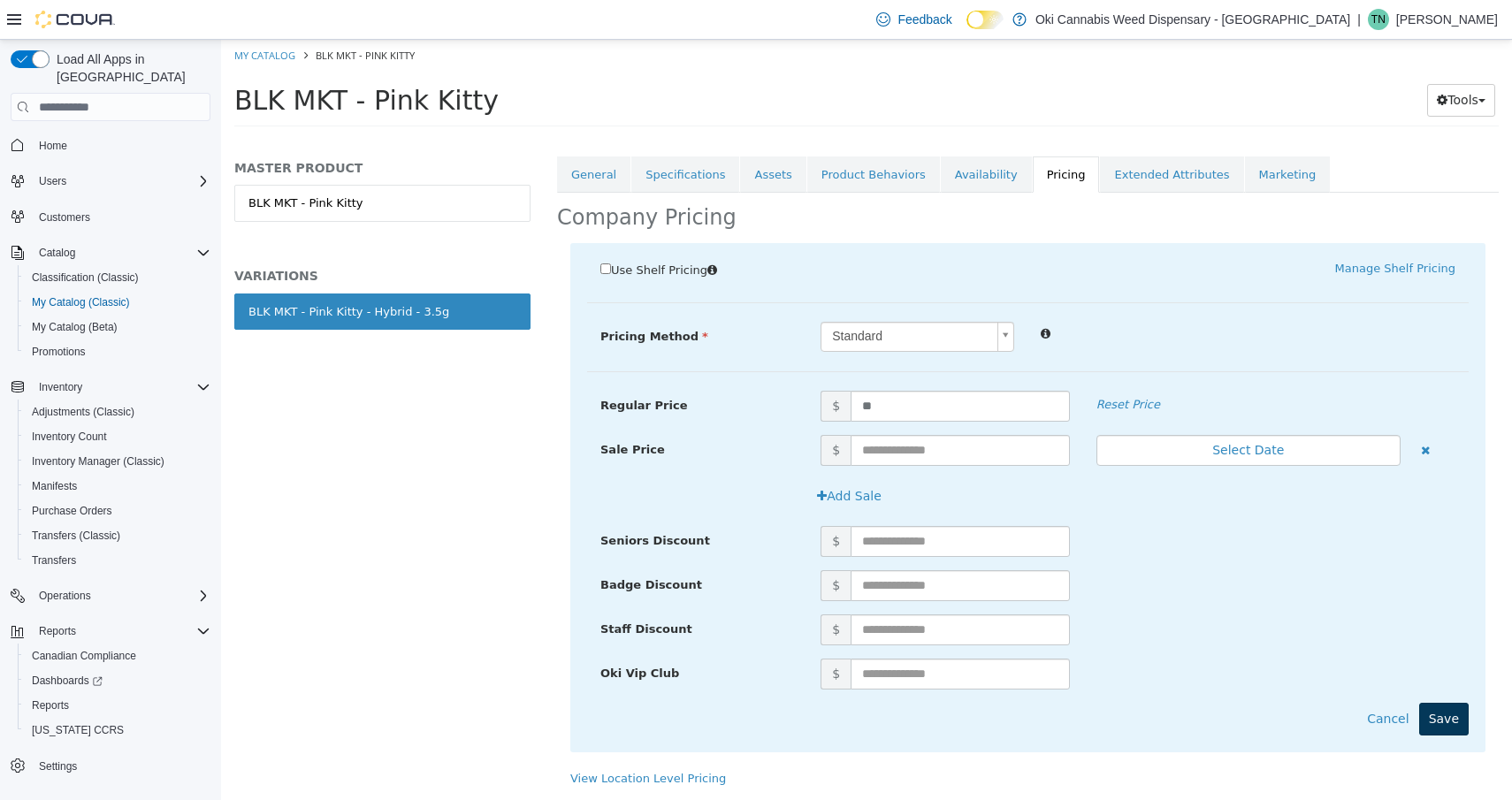
click at [1447, 703] on button "Save" at bounding box center [1443, 719] width 49 height 32
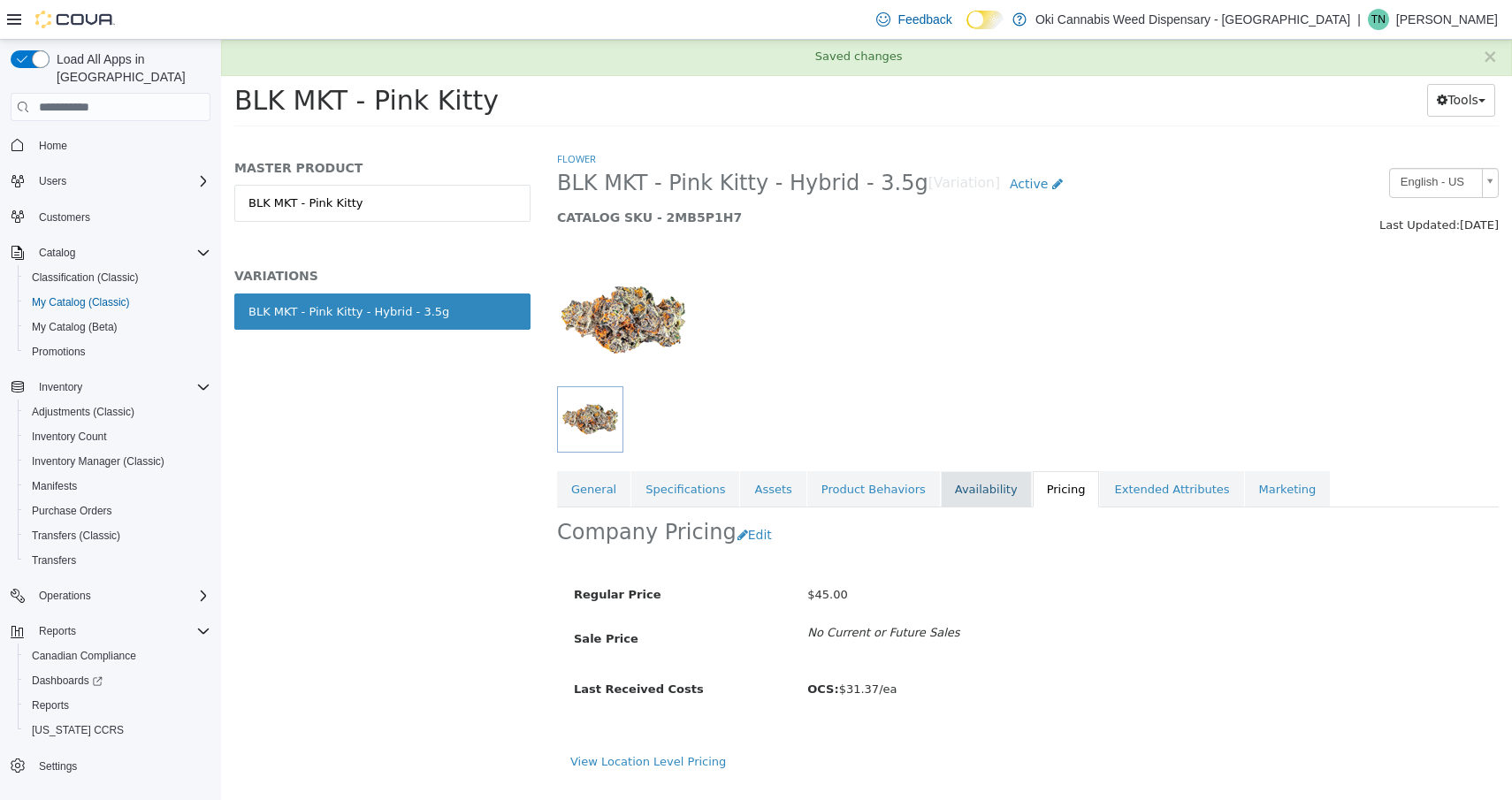
scroll to position [5, 0]
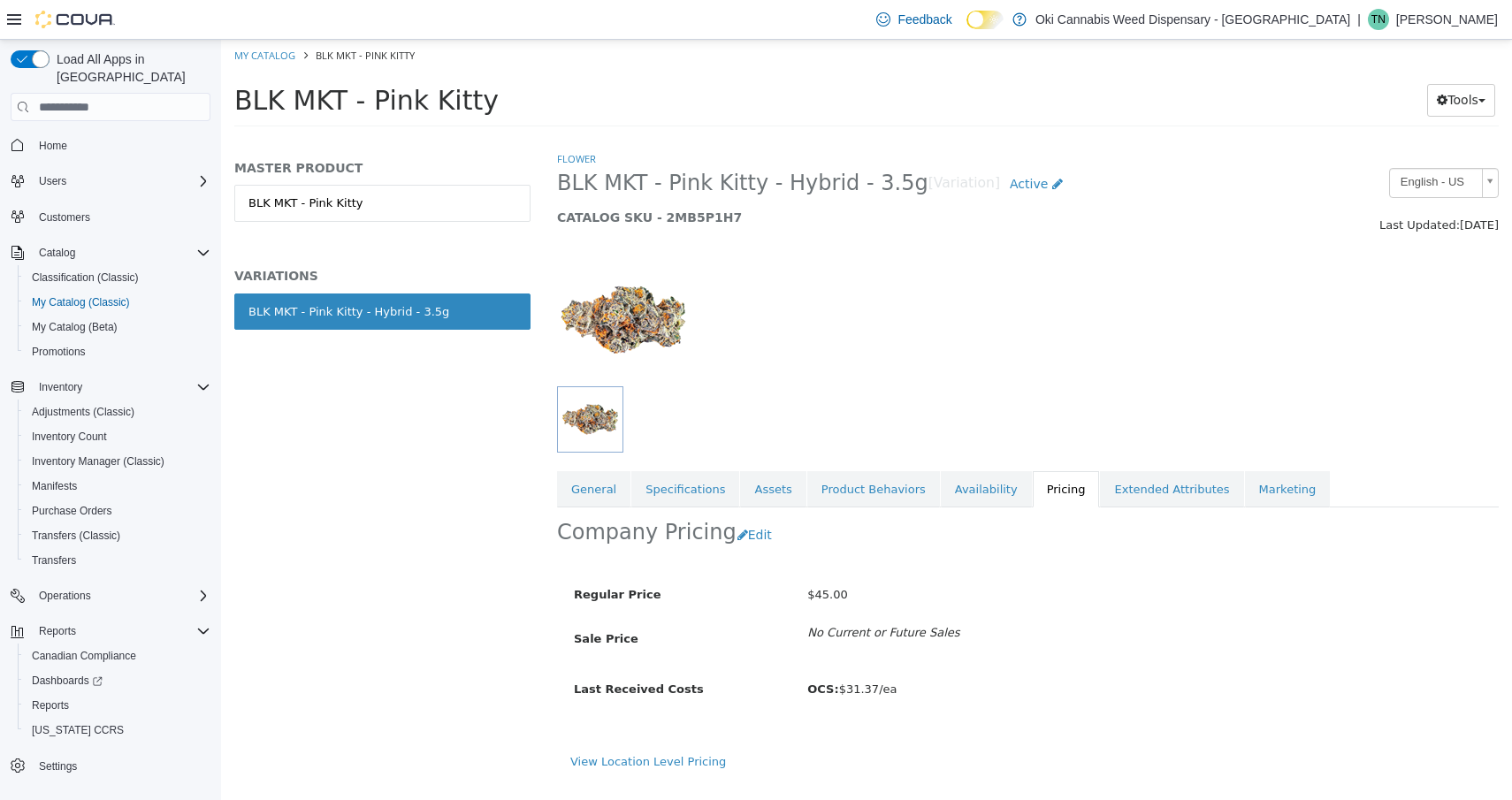
click at [314, 98] on span "BLK MKT - Pink Kitty" at bounding box center [367, 99] width 265 height 31
copy span "MKT"
